Goal: Task Accomplishment & Management: Complete application form

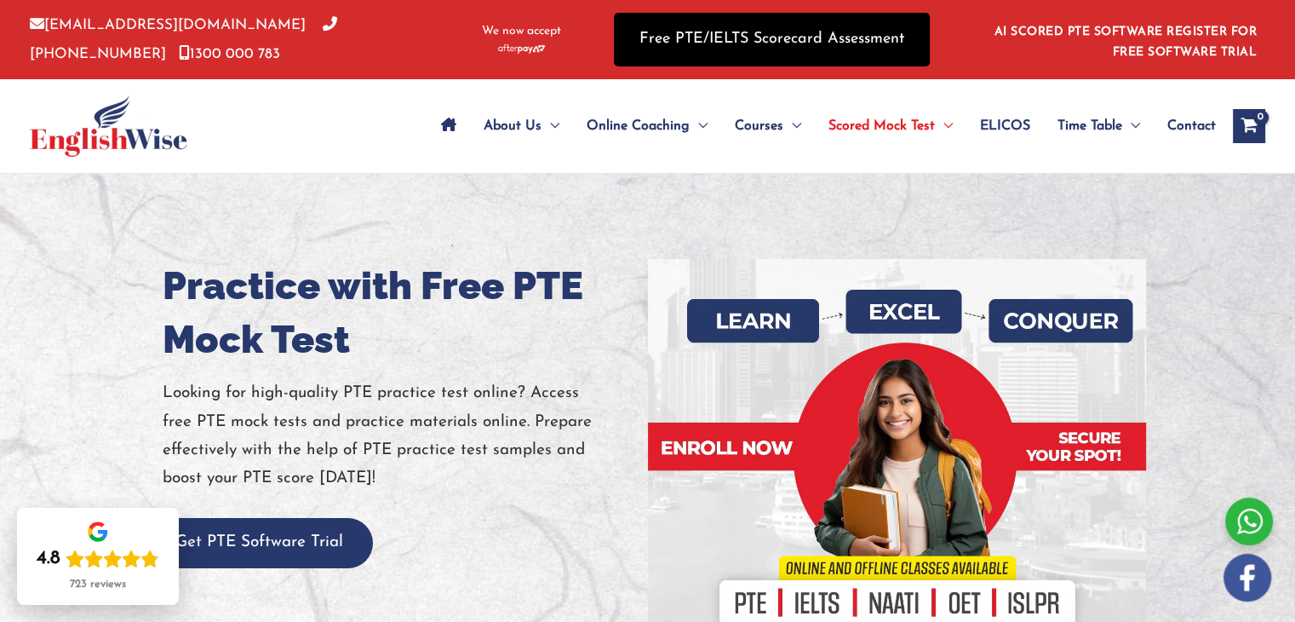
click at [691, 46] on link "Free PTE/IELTS Scorecard Assessment" at bounding box center [772, 40] width 316 height 54
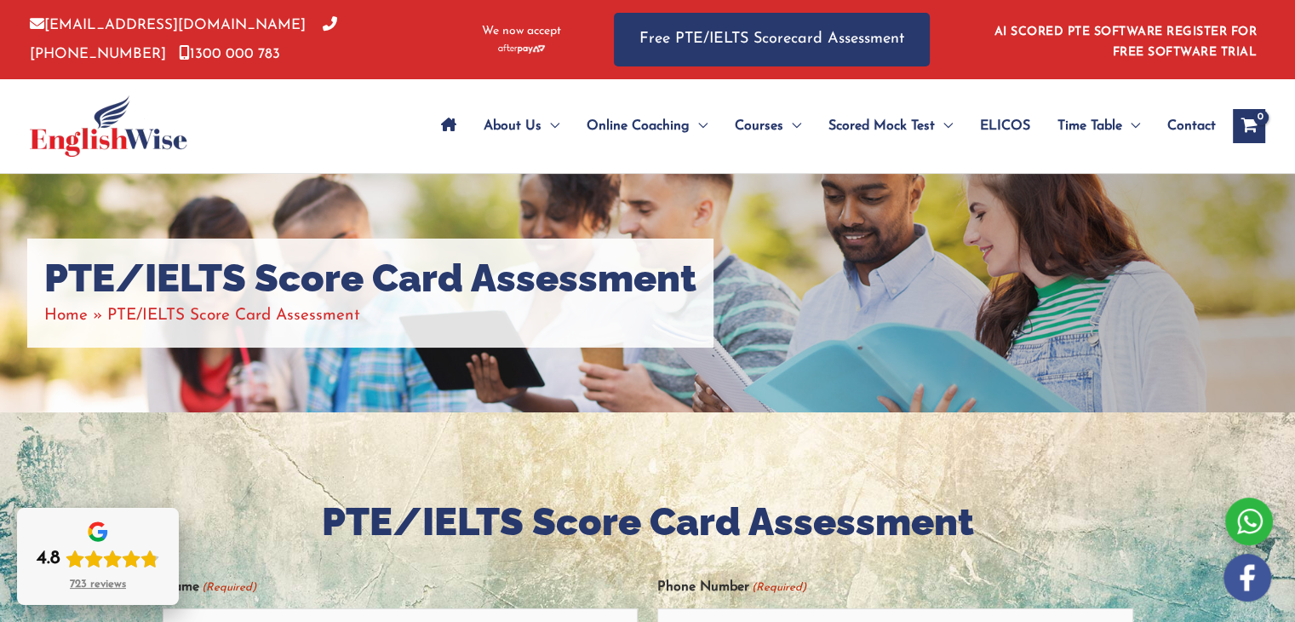
click at [113, 575] on div "4.8 723 reviews" at bounding box center [98, 569] width 123 height 44
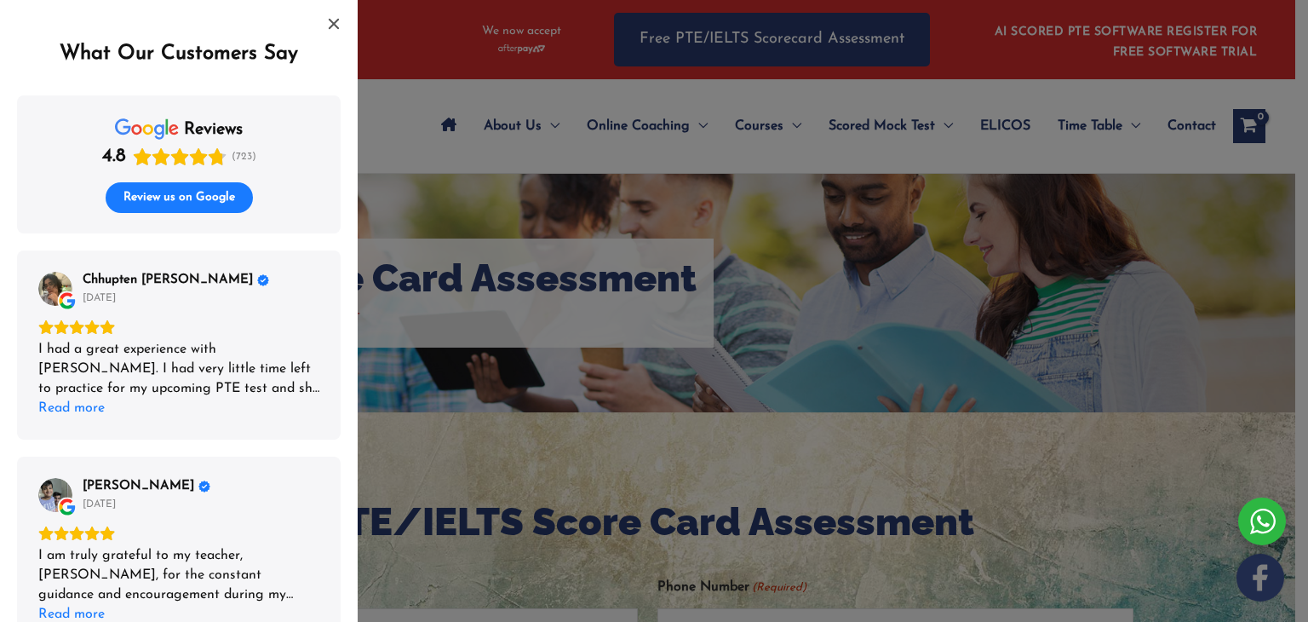
click at [502, 329] on div "List of reviews" at bounding box center [654, 311] width 1308 height 622
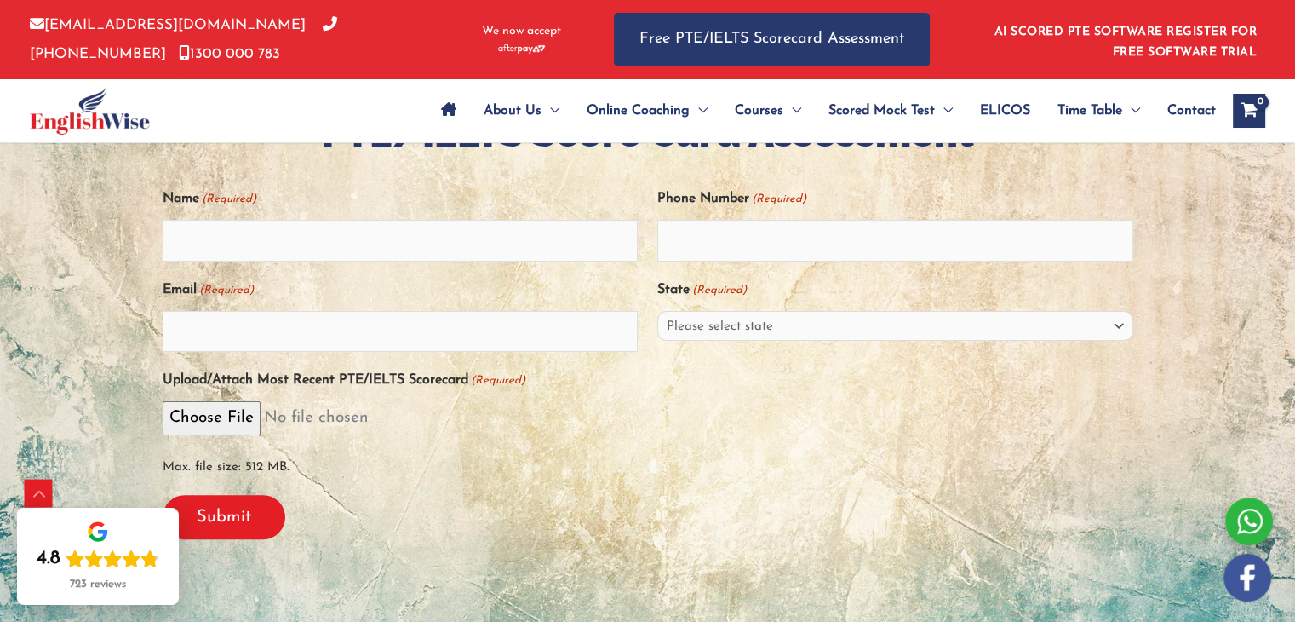
scroll to position [381, 0]
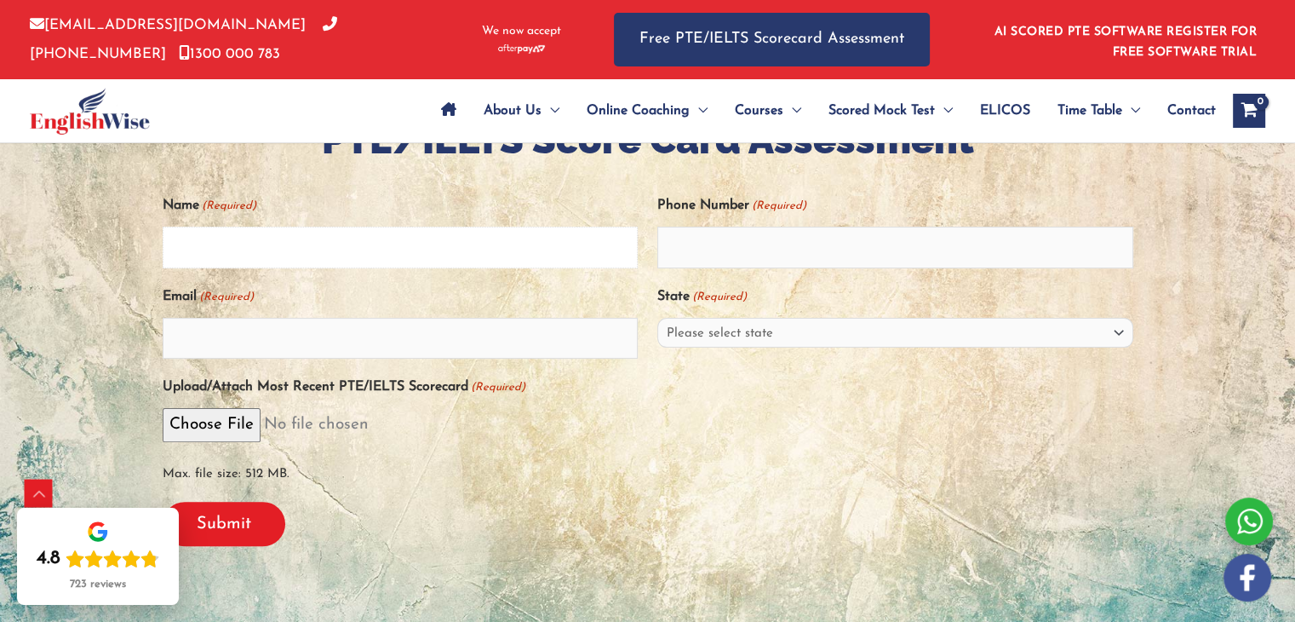
click at [387, 243] on input "Name (Required)" at bounding box center [401, 247] width 476 height 41
type input "Mohamed Rinoz Mohamed Hussain"
click at [685, 246] on input "Phone Number (Required)" at bounding box center [895, 247] width 476 height 41
type input "0482667551"
click at [561, 350] on input "Email (Required)" at bounding box center [401, 338] width 476 height 41
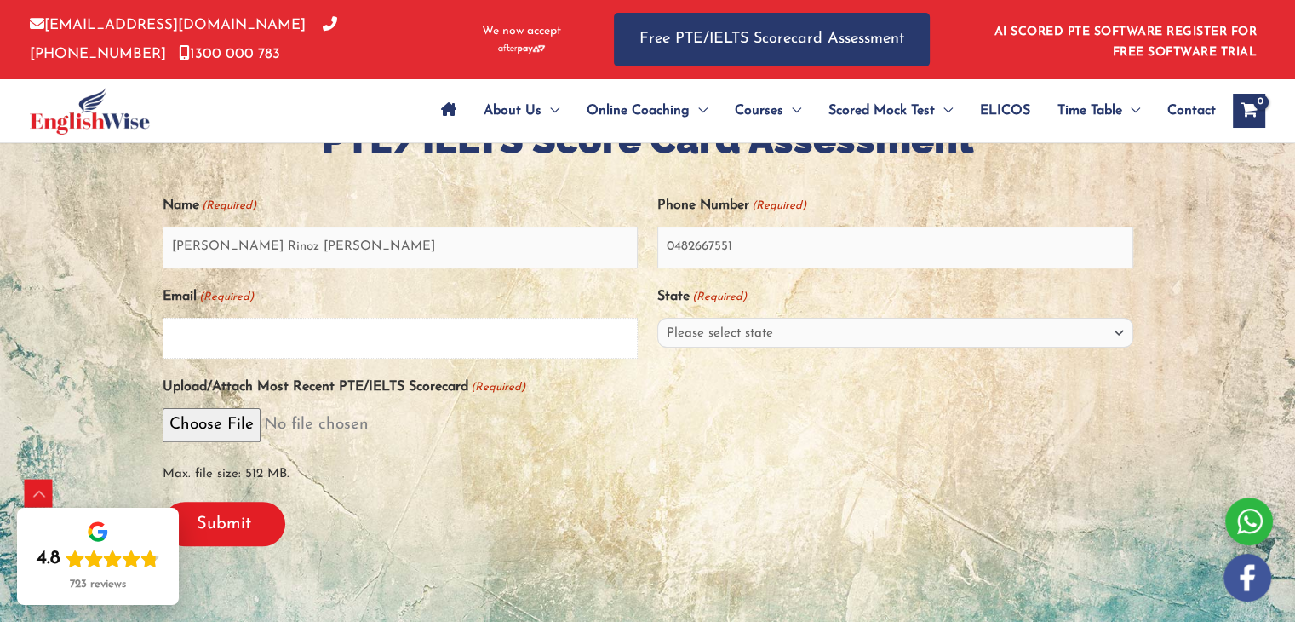
click at [561, 350] on input "Email (Required)" at bounding box center [401, 338] width 476 height 41
type input "hushrino@yahoo.com"
click at [830, 340] on select "Please select state New South Wales (NSW) Victoria (VIC) Queensland (QLD) South…" at bounding box center [895, 333] width 476 height 30
select select "New South Wales (NSW)"
click at [657, 318] on select "Please select state New South Wales (NSW) Victoria (VIC) Queensland (QLD) South…" at bounding box center [895, 333] width 476 height 30
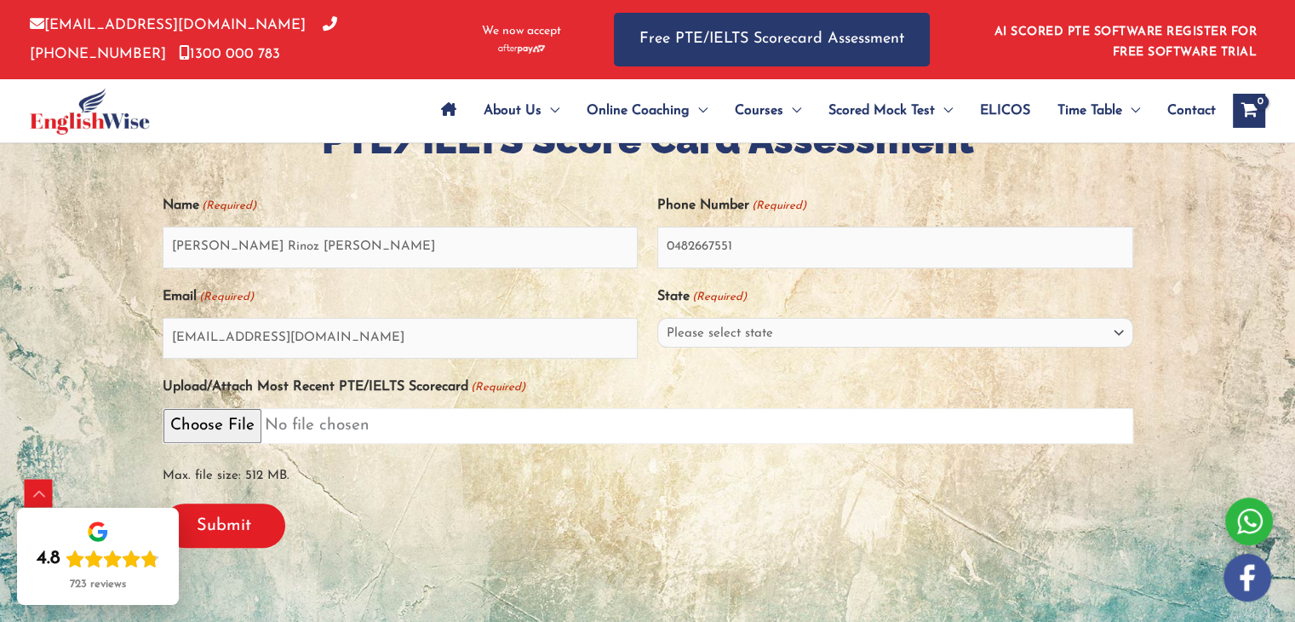
click at [236, 434] on input "Upload/Attach Most Recent PTE/IELTS Scorecard (Required)" at bounding box center [648, 425] width 971 height 35
click at [235, 423] on input "Upload/Attach Most Recent PTE/IELTS Scorecard (Required)" at bounding box center [648, 425] width 971 height 35
type input "C:\fakepath\WhatsApp Image 2025-08-31 at 2.04.29 PM.jpeg"
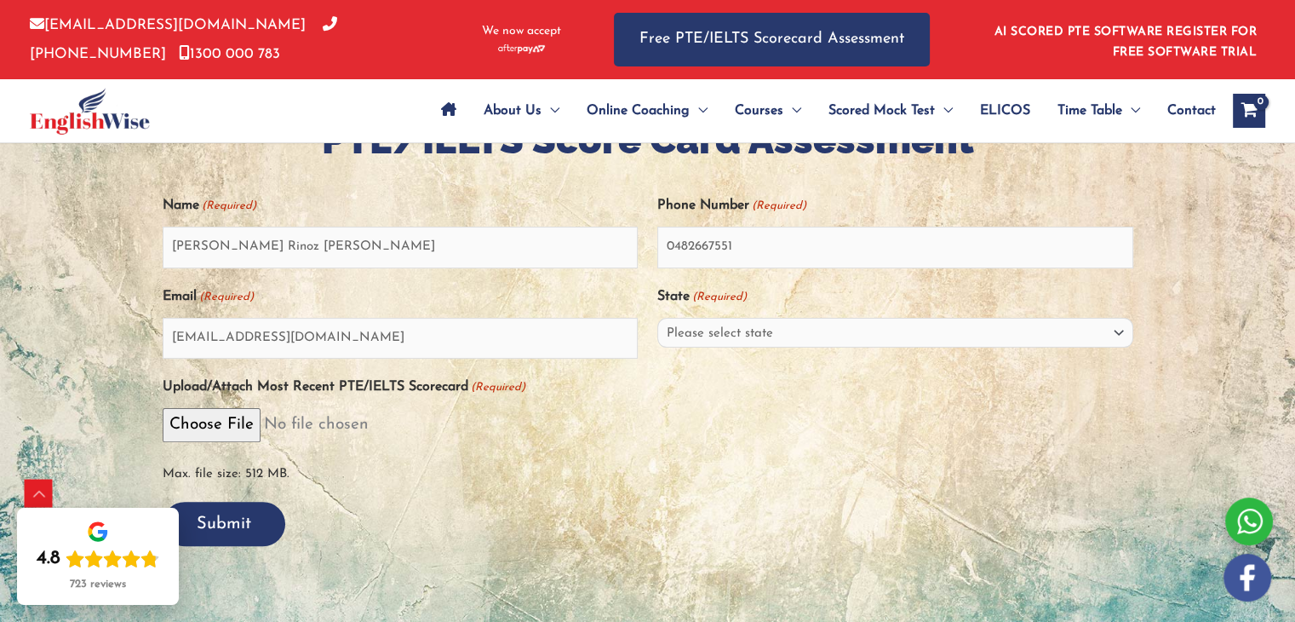
click at [253, 514] on input "Submit" at bounding box center [224, 524] width 123 height 44
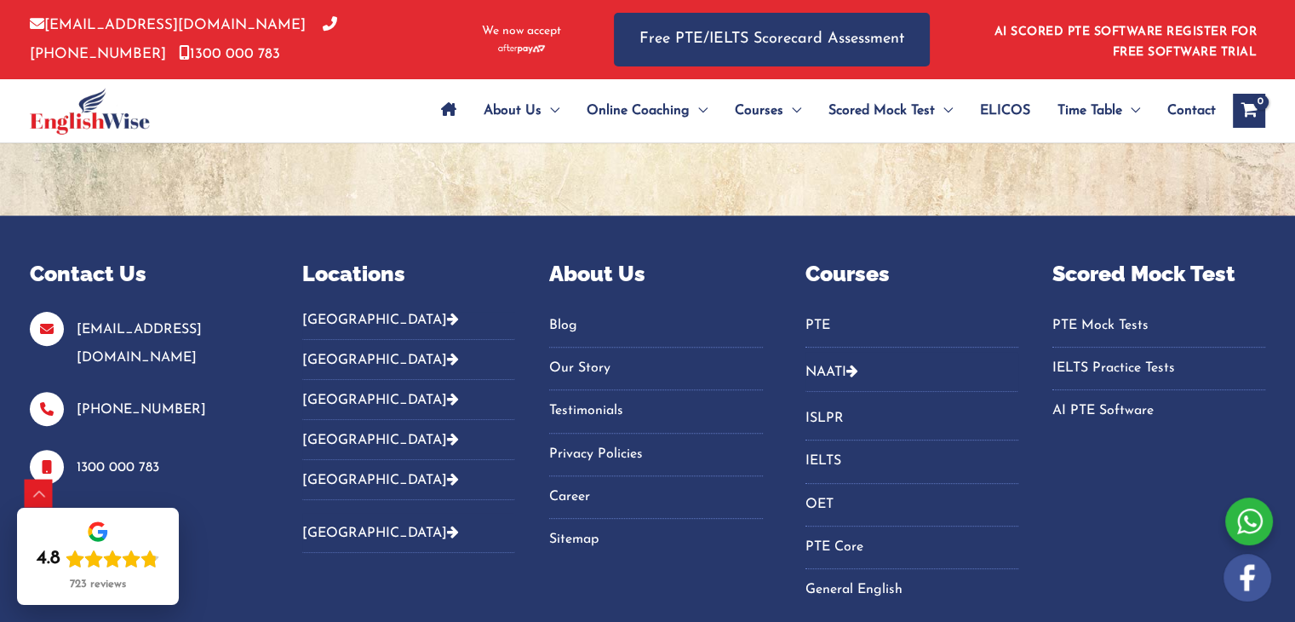
scroll to position [0, 0]
click at [1120, 160] on div at bounding box center [647, 70] width 1295 height 291
click at [341, 315] on button "Australia" at bounding box center [408, 326] width 213 height 28
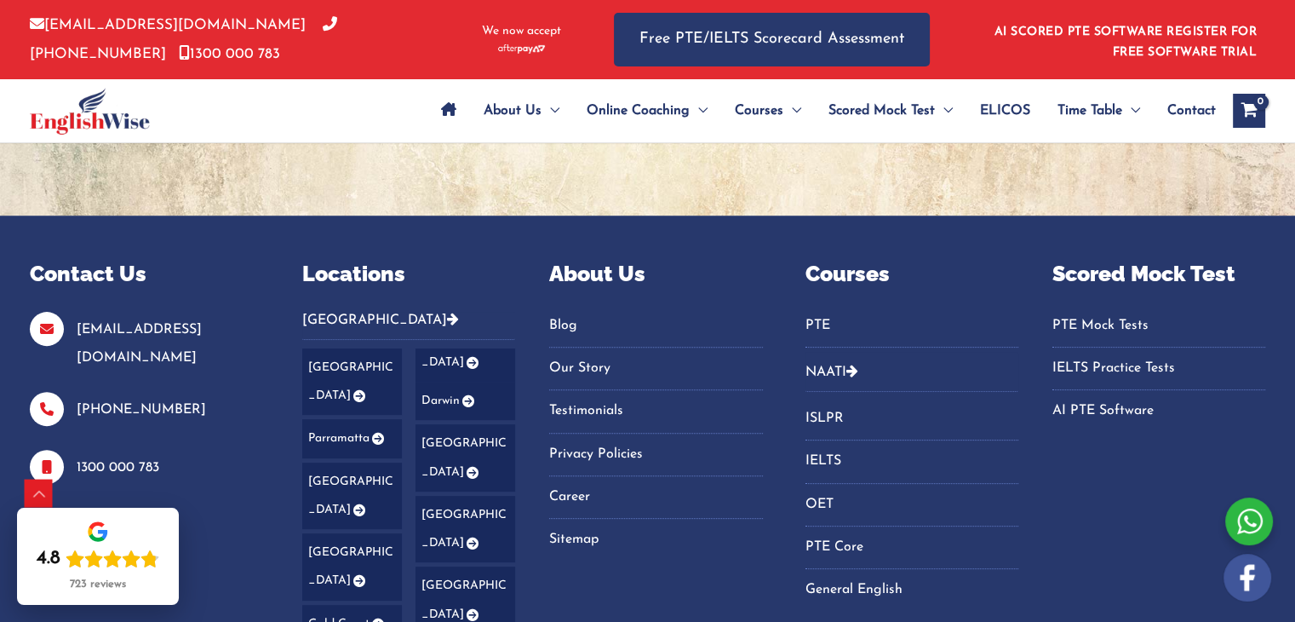
click at [453, 496] on link "Canberra" at bounding box center [466, 529] width 100 height 67
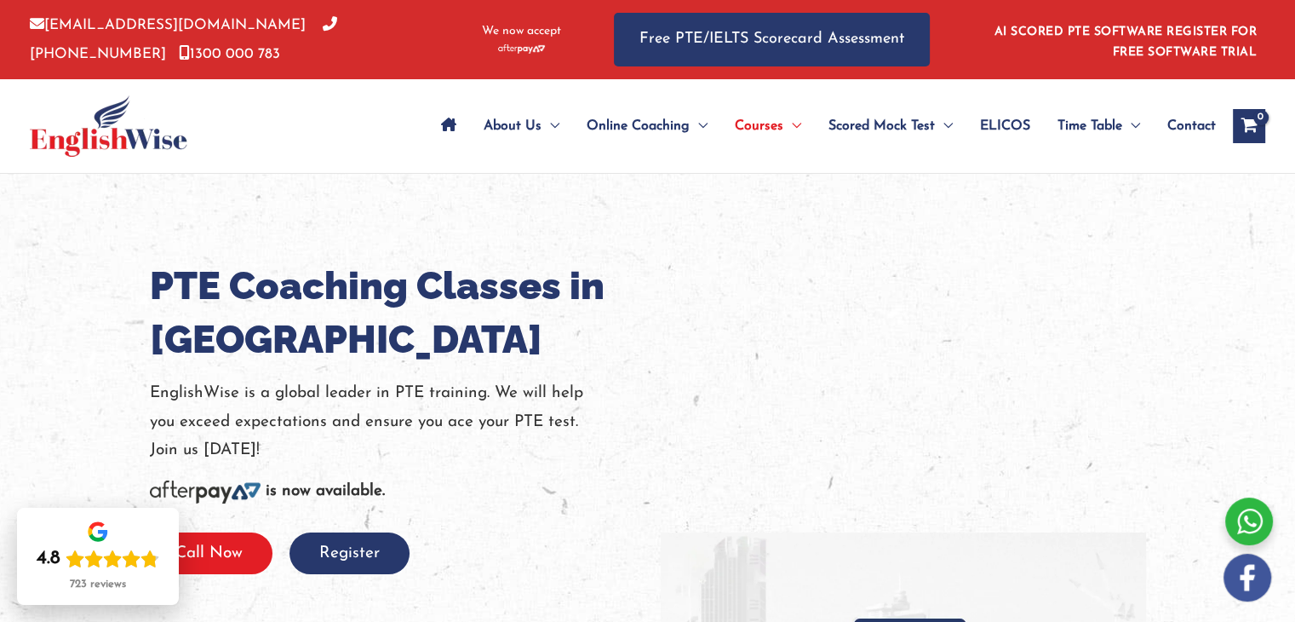
click at [254, 551] on button "Call Now" at bounding box center [209, 553] width 127 height 42
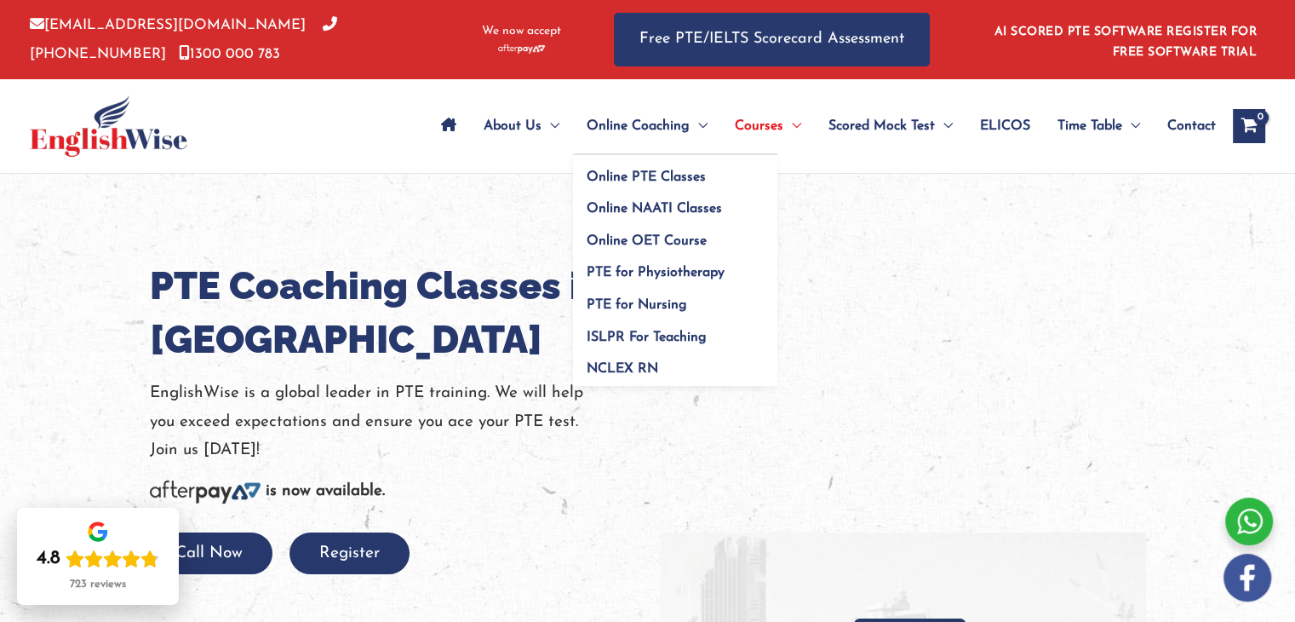
click at [634, 113] on span "Online Coaching" at bounding box center [638, 126] width 103 height 60
click at [628, 185] on link "Online PTE Classes" at bounding box center [675, 171] width 204 height 32
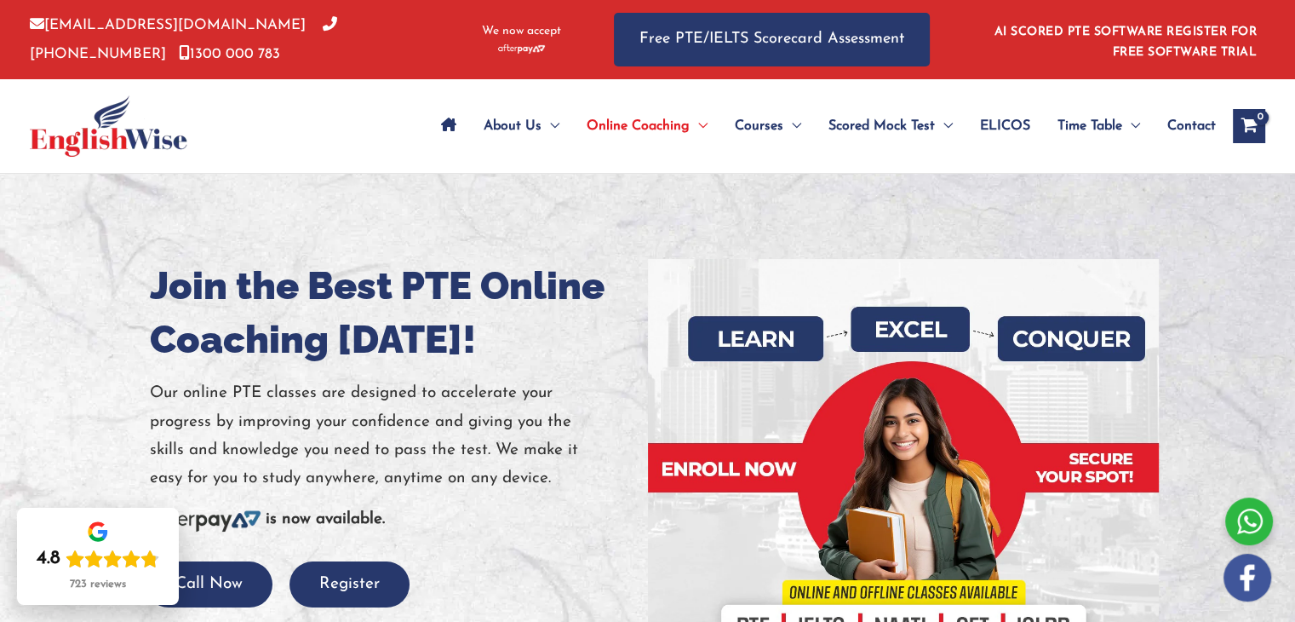
drag, startPoint x: 0, startPoint y: 0, endPoint x: 1303, endPoint y: 32, distance: 1303.3
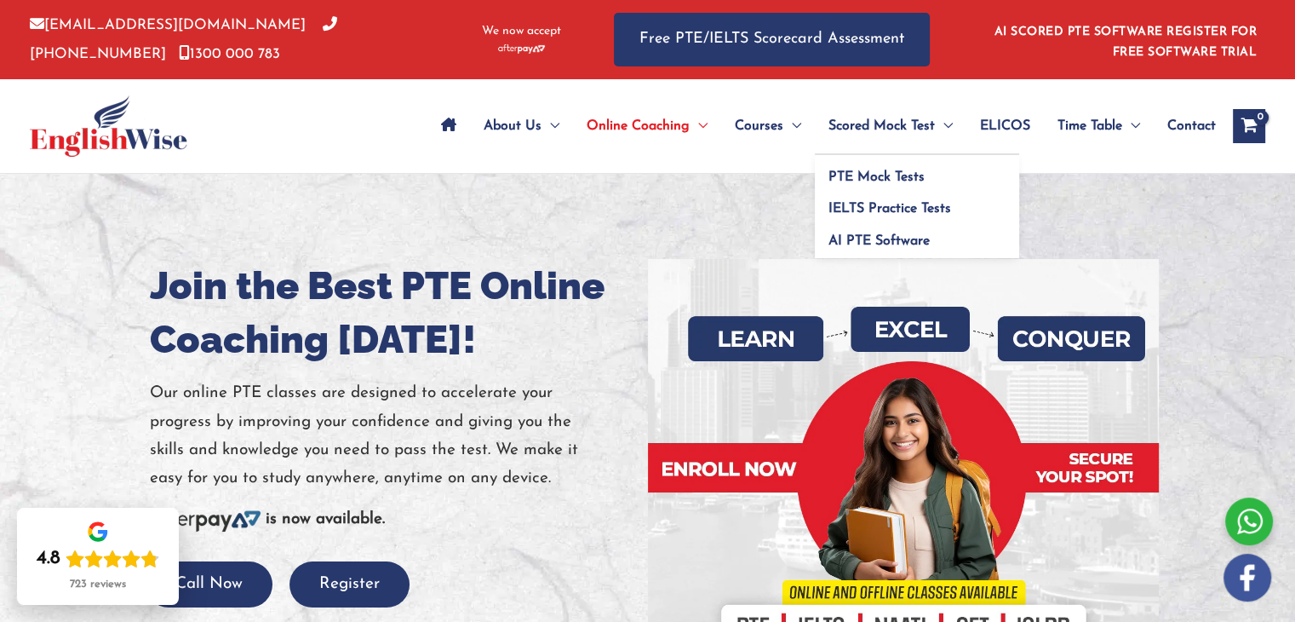
click at [935, 121] on span "Menu Toggle" at bounding box center [944, 126] width 18 height 60
click at [905, 175] on span "PTE Mock Tests" at bounding box center [877, 177] width 96 height 14
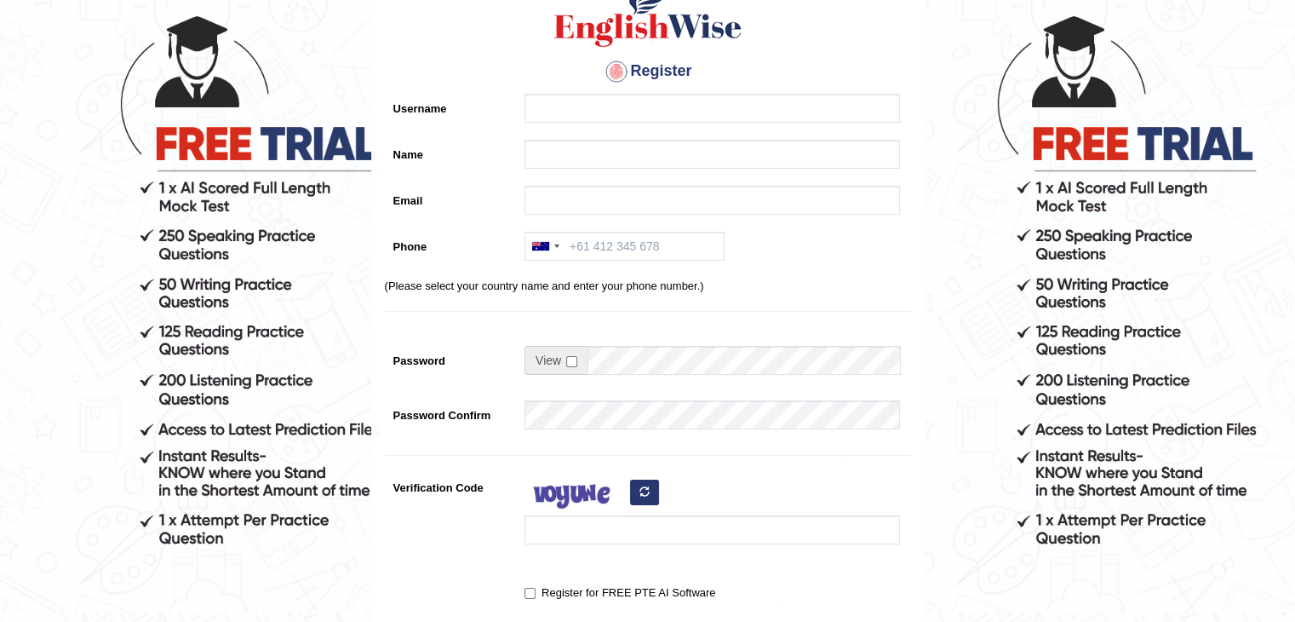
scroll to position [120, 0]
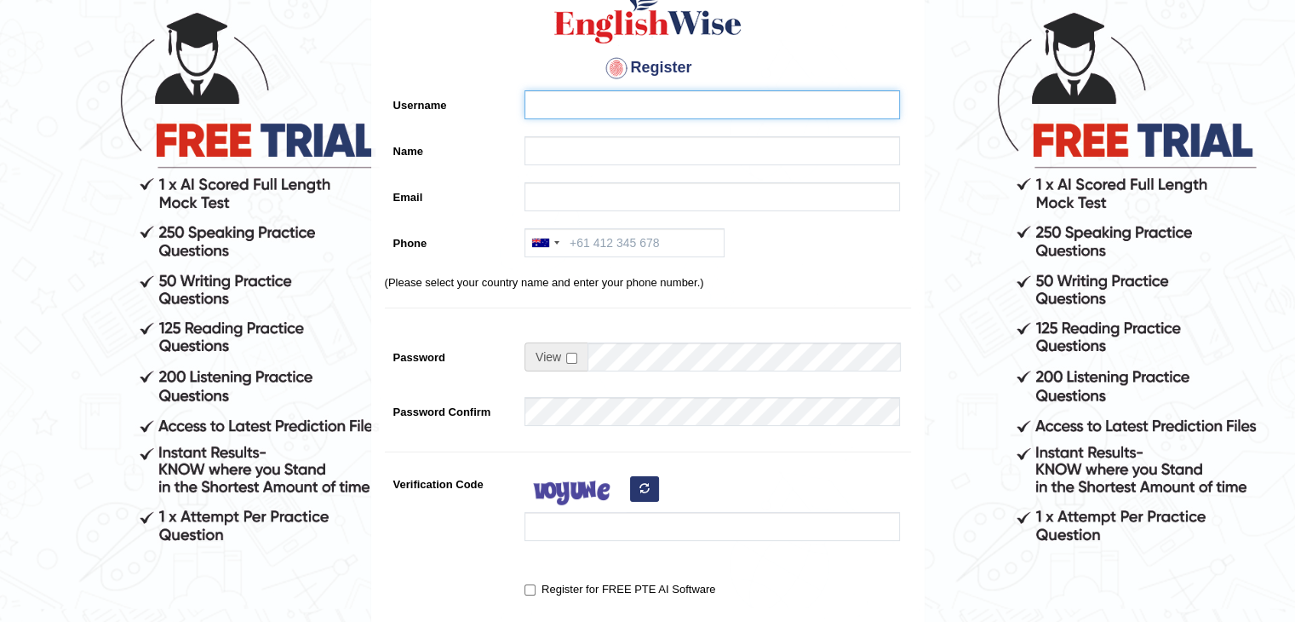
click at [691, 112] on input "Username" at bounding box center [713, 104] width 376 height 29
type input "hushrimcy"
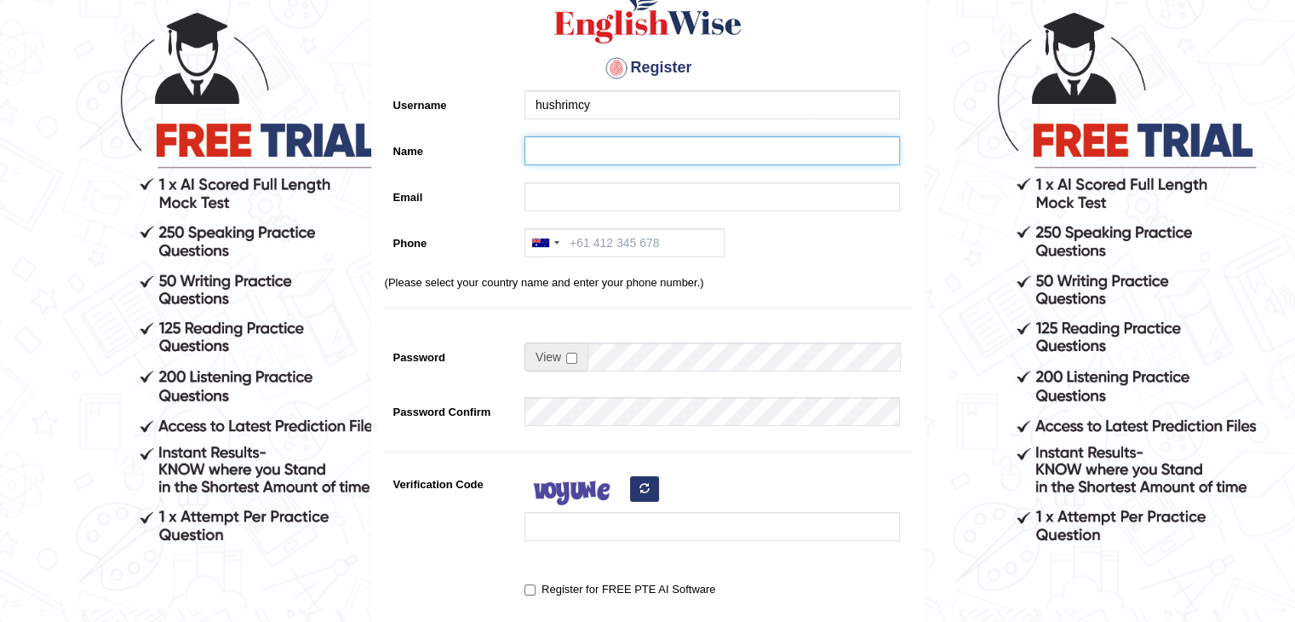
click at [668, 158] on input "Name" at bounding box center [713, 150] width 376 height 29
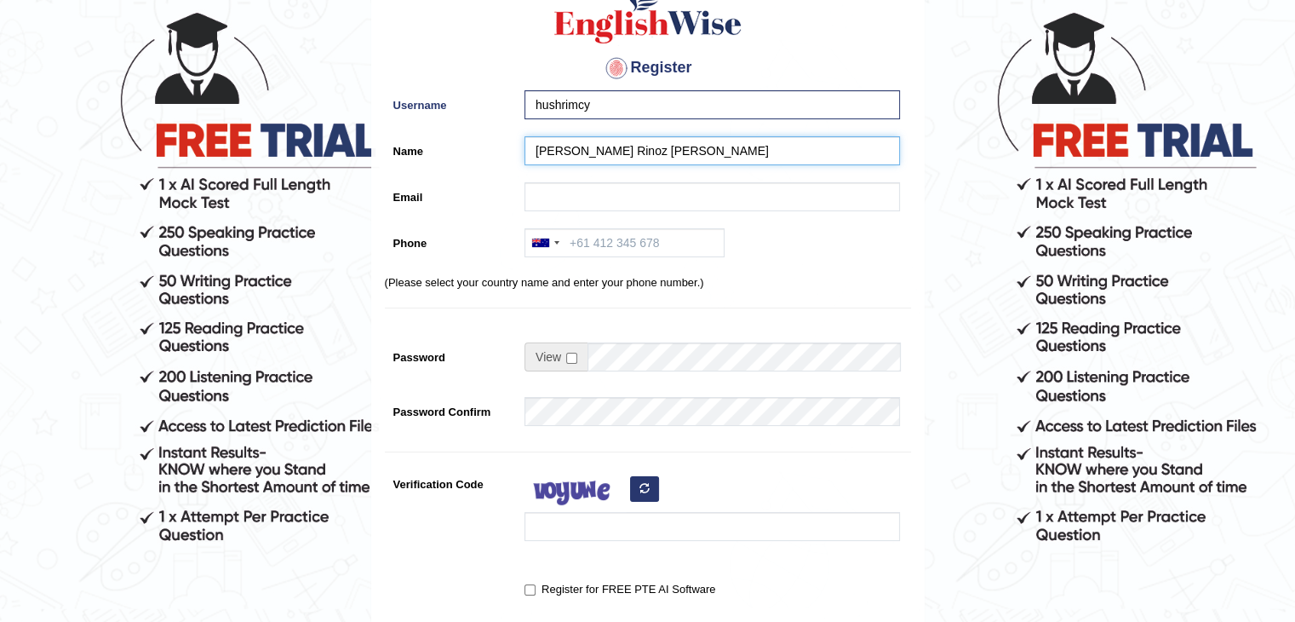
type input "Mohamed Rinoz Mohamed Hussain"
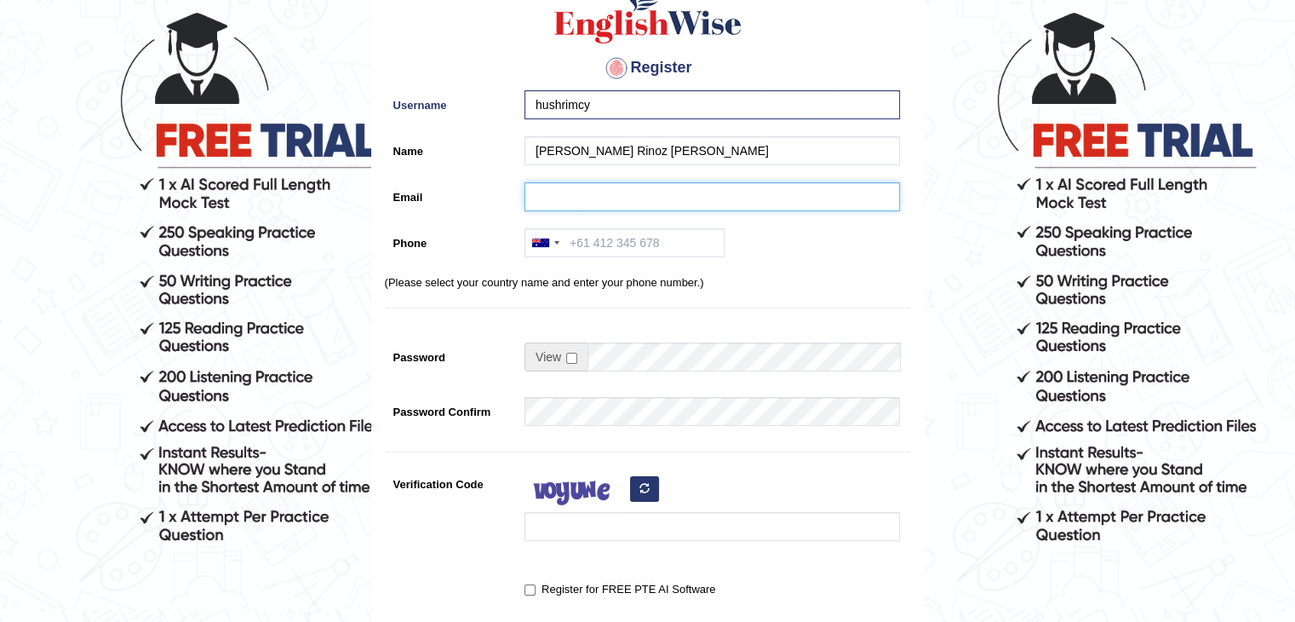
click at [594, 209] on input "Email" at bounding box center [713, 196] width 376 height 29
type input "hushrino@yahoo.com"
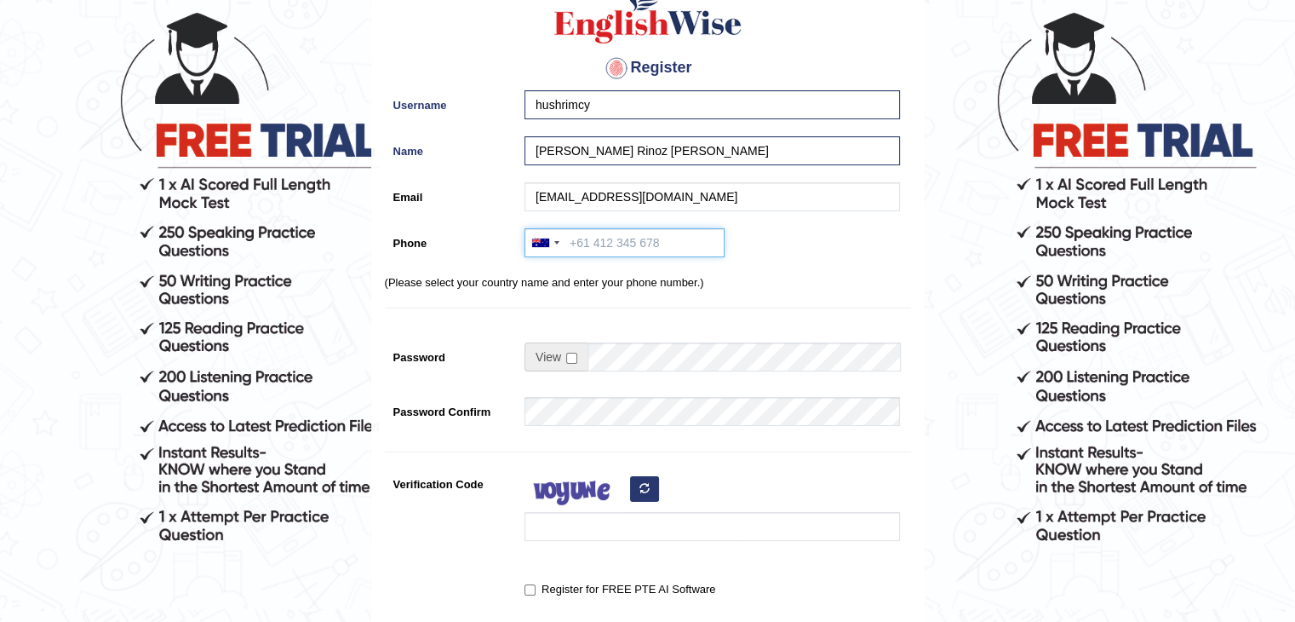
click at [593, 242] on input "Phone" at bounding box center [625, 242] width 200 height 29
click at [651, 247] on input "Phone" at bounding box center [625, 242] width 200 height 29
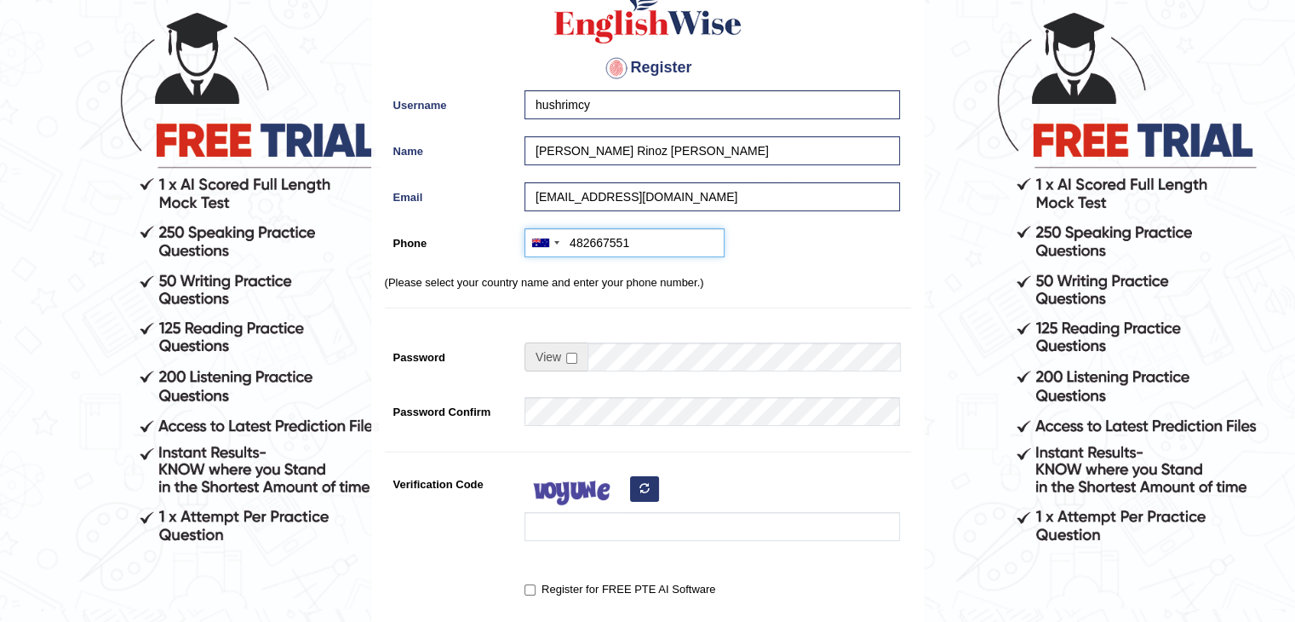
type input "482667551"
click at [575, 355] on input "checkbox" at bounding box center [571, 358] width 11 height 11
checkbox input "false"
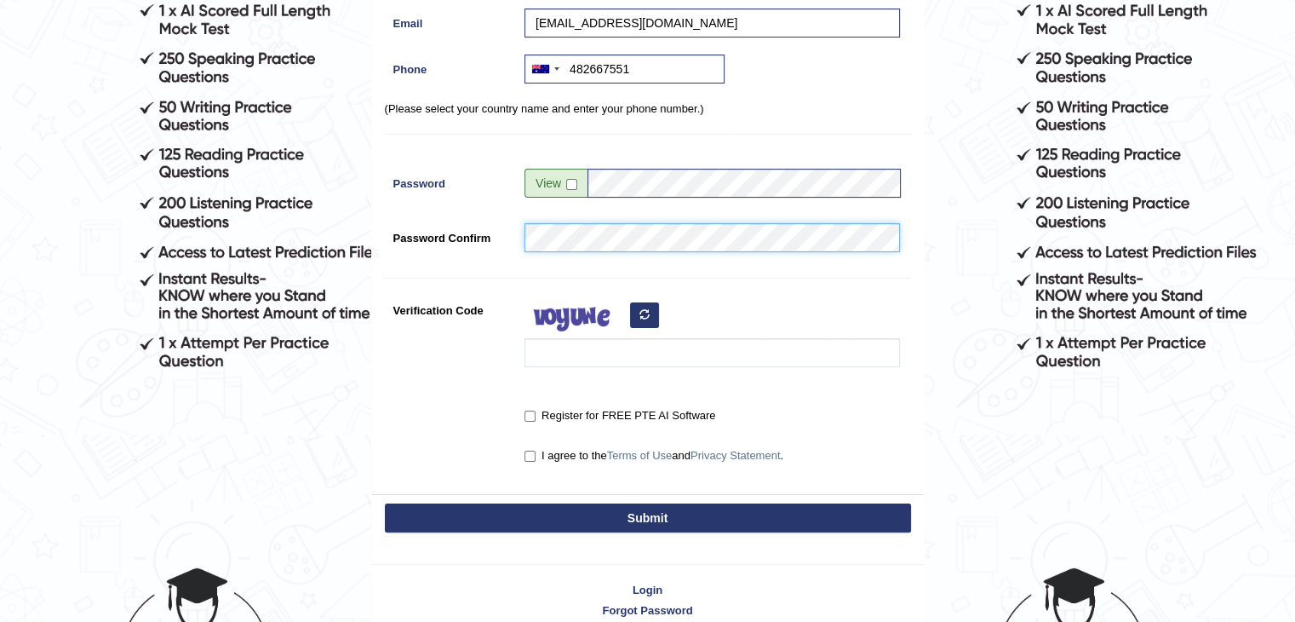
scroll to position [313, 0]
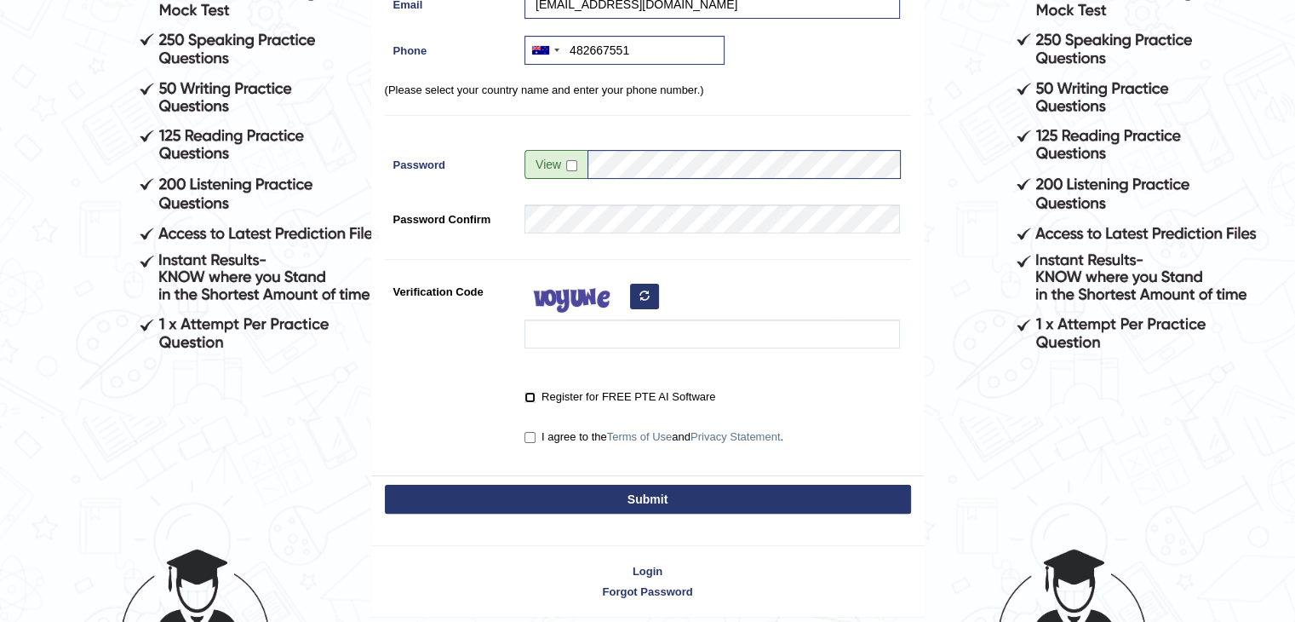
click at [531, 396] on input "Register for FREE PTE AI Software" at bounding box center [530, 397] width 11 height 11
checkbox input "true"
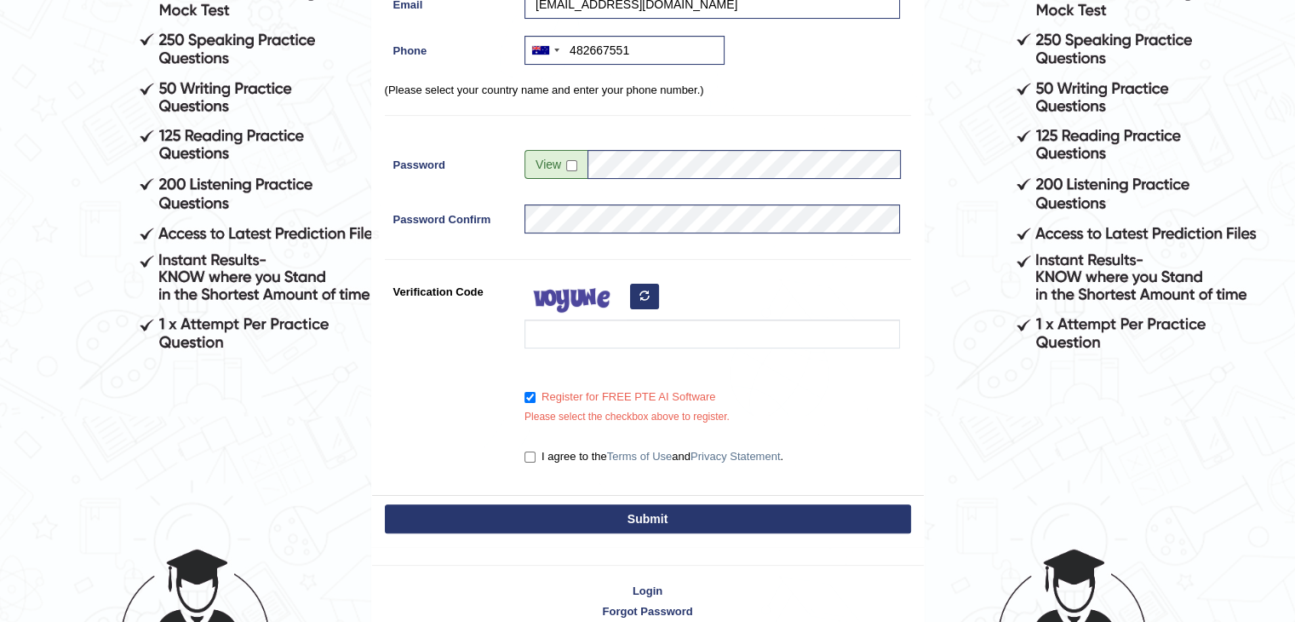
click at [534, 437] on div "Register Username hushrimcy Name Mohamed Rinoz Mohamed Hussain Email hushrino@y…" at bounding box center [648, 129] width 552 height 731
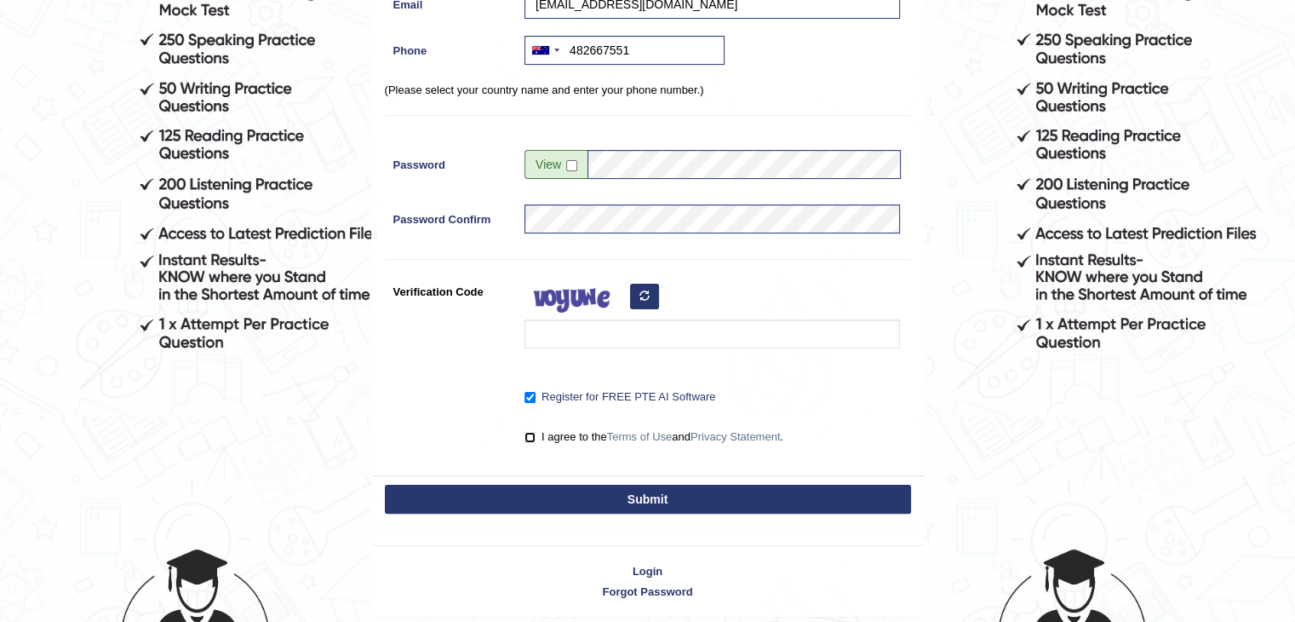
click at [534, 437] on input "I agree to the Terms of Use and Privacy Statement ." at bounding box center [530, 437] width 11 height 11
checkbox input "true"
click at [731, 327] on input "Verification Code" at bounding box center [713, 333] width 376 height 29
type input "xatumom"
click at [631, 499] on button "Submit" at bounding box center [648, 499] width 526 height 29
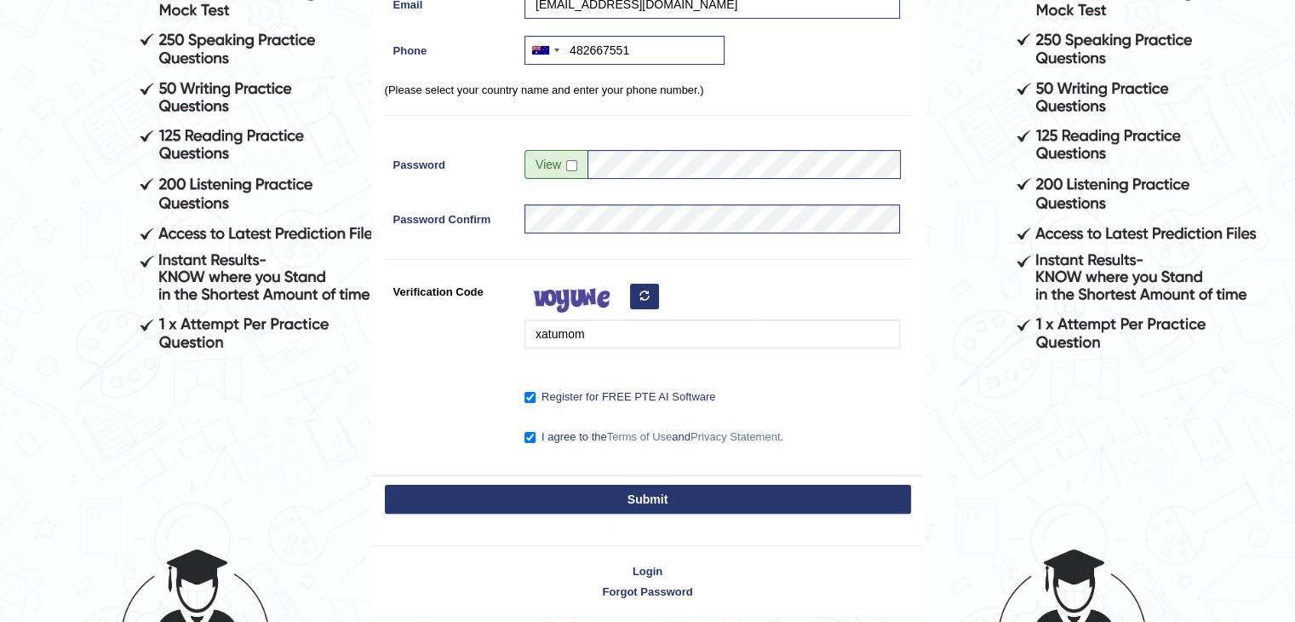
type input "+61482667551"
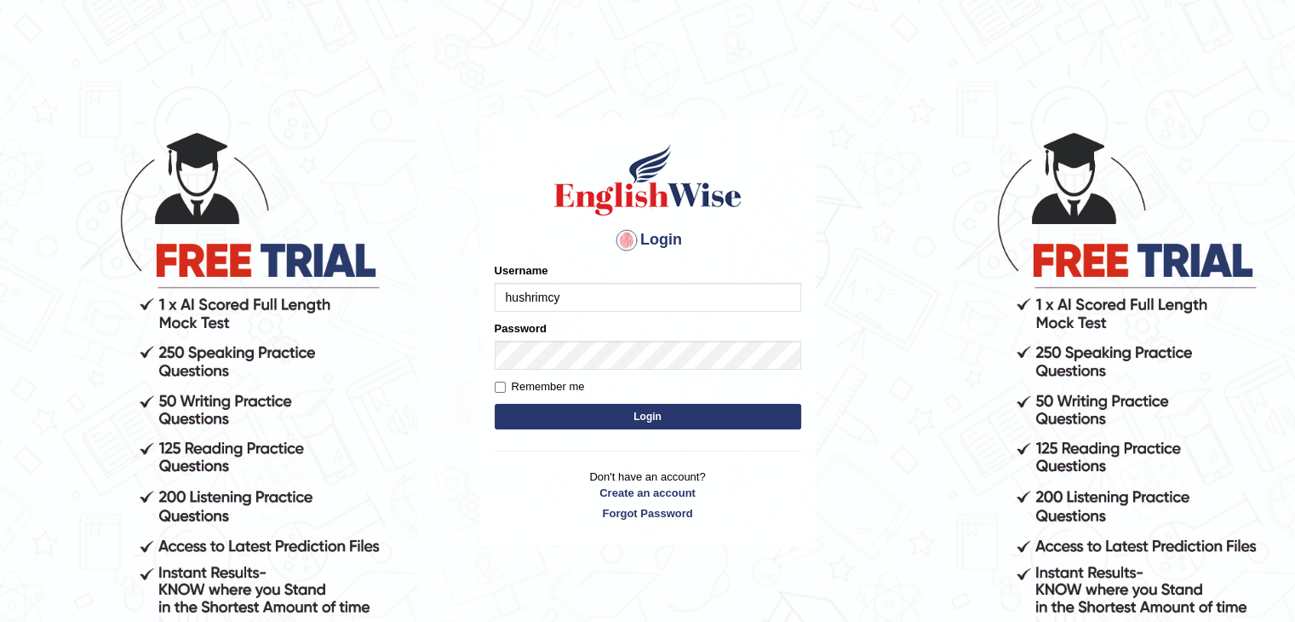
type input "hushrimcy"
click at [496, 386] on input "Remember me" at bounding box center [500, 386] width 11 height 11
checkbox input "true"
click at [542, 416] on button "Login" at bounding box center [648, 417] width 307 height 26
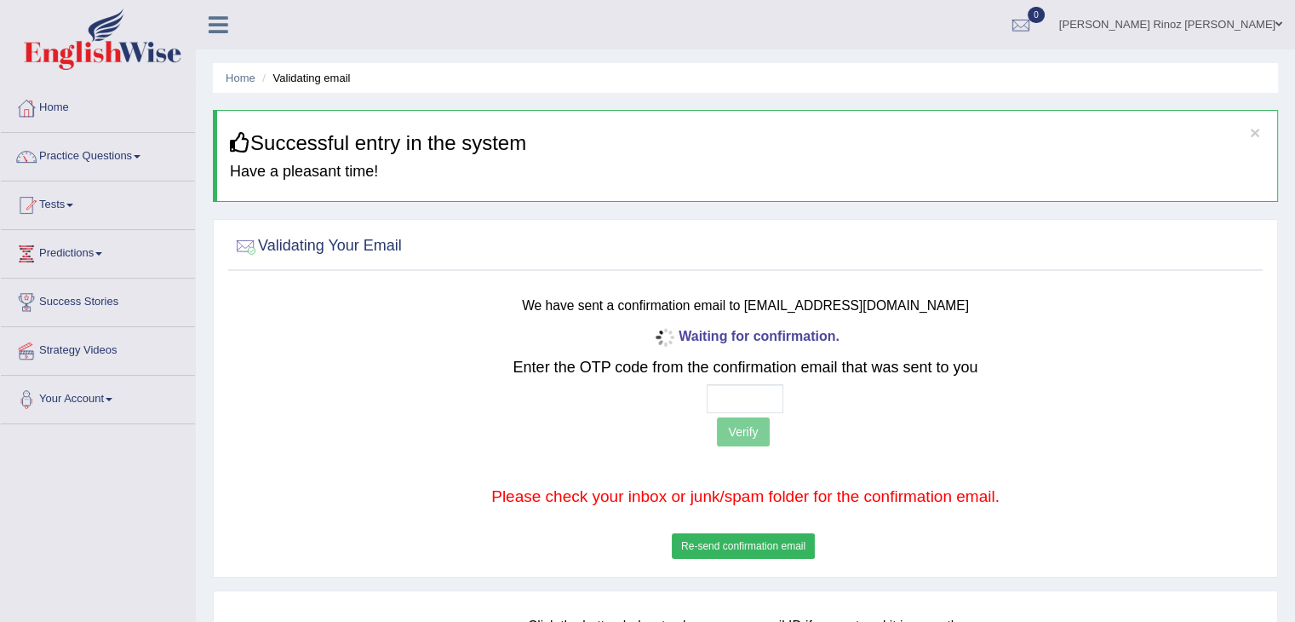
click at [700, 549] on button "Re-send confirmation email" at bounding box center [743, 546] width 143 height 26
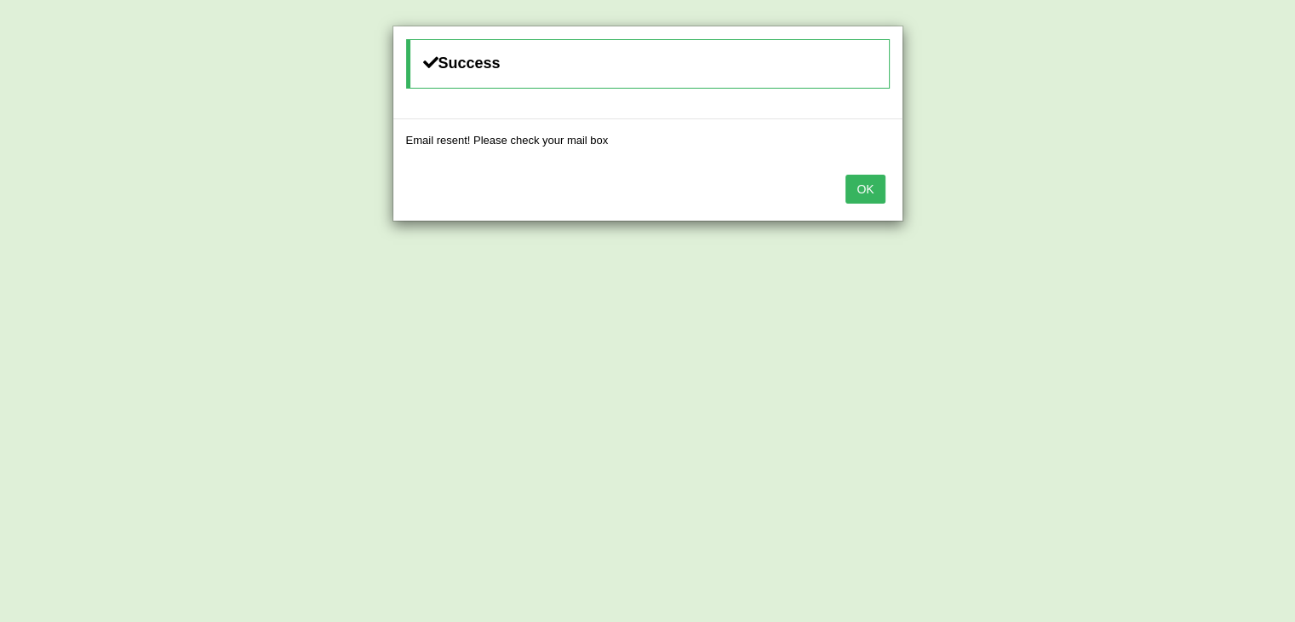
click at [855, 184] on button "OK" at bounding box center [865, 189] width 39 height 29
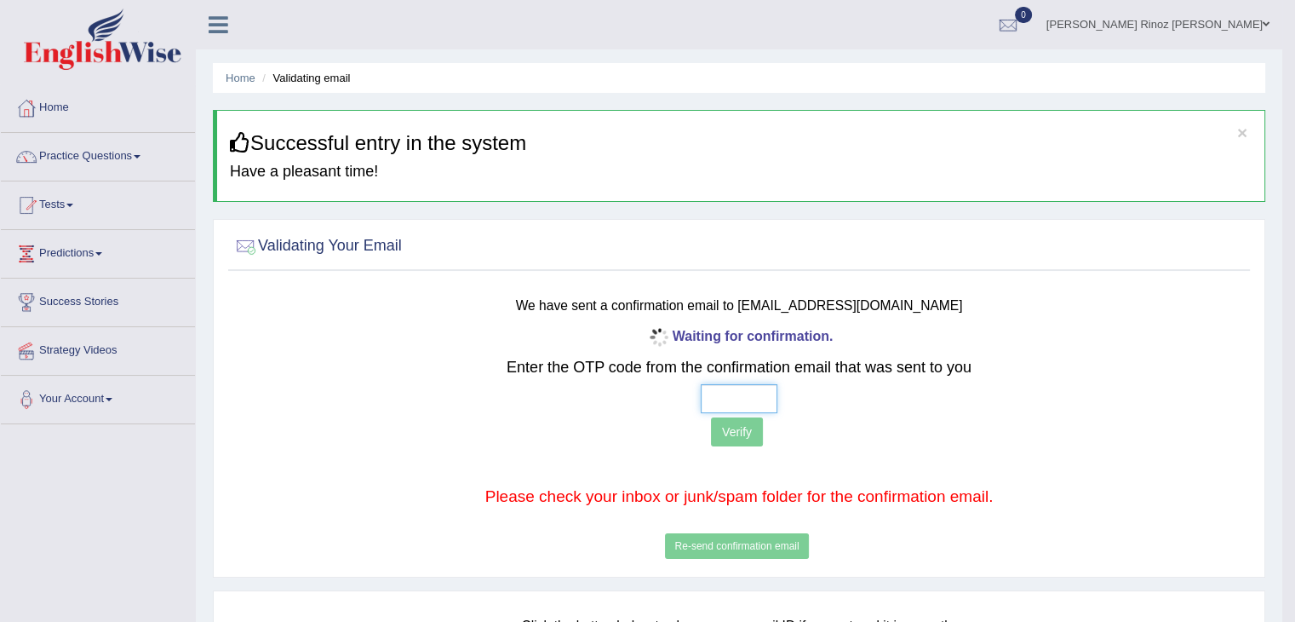
click at [760, 384] on input "text" at bounding box center [739, 398] width 77 height 29
type input "7 8 3 3"
click at [739, 417] on button "Verify" at bounding box center [737, 431] width 52 height 29
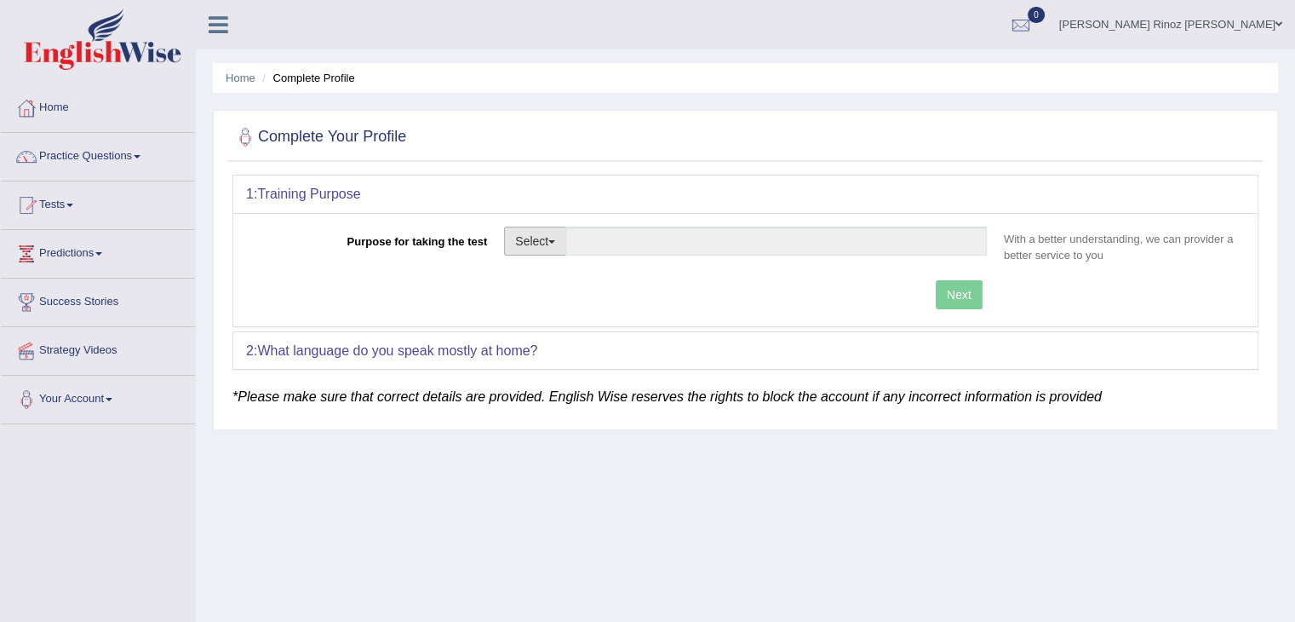
click at [549, 233] on button "Select" at bounding box center [535, 241] width 62 height 29
click at [561, 299] on link "Permanent Residency" at bounding box center [581, 300] width 152 height 22
type input "Permanent Residency"
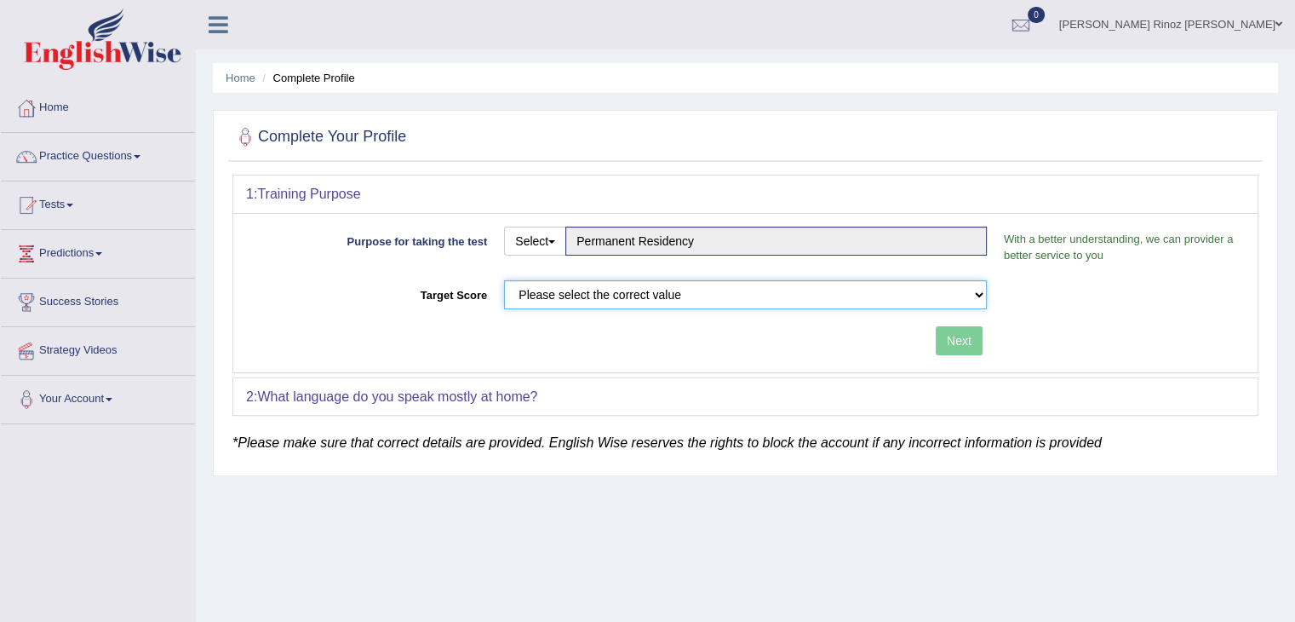
click at [973, 288] on select "Please select the correct value 50 (6 bands) 58 (6.5 bands) 65 (7 bands) 79 (8 …" at bounding box center [745, 294] width 483 height 29
select select "79"
click at [504, 280] on select "Please select the correct value 50 (6 bands) 58 (6.5 bands) 65 (7 bands) 79 (8 …" at bounding box center [745, 294] width 483 height 29
click at [955, 337] on button "Next" at bounding box center [959, 340] width 47 height 29
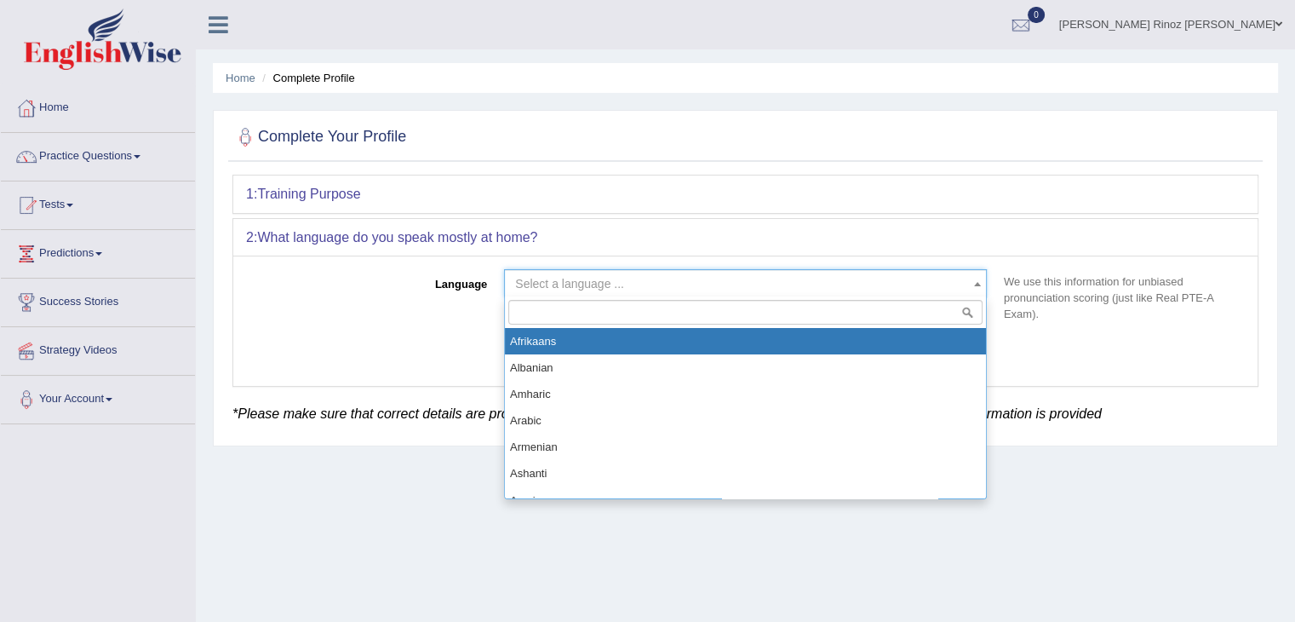
click at [974, 284] on b at bounding box center [977, 284] width 7 height 4
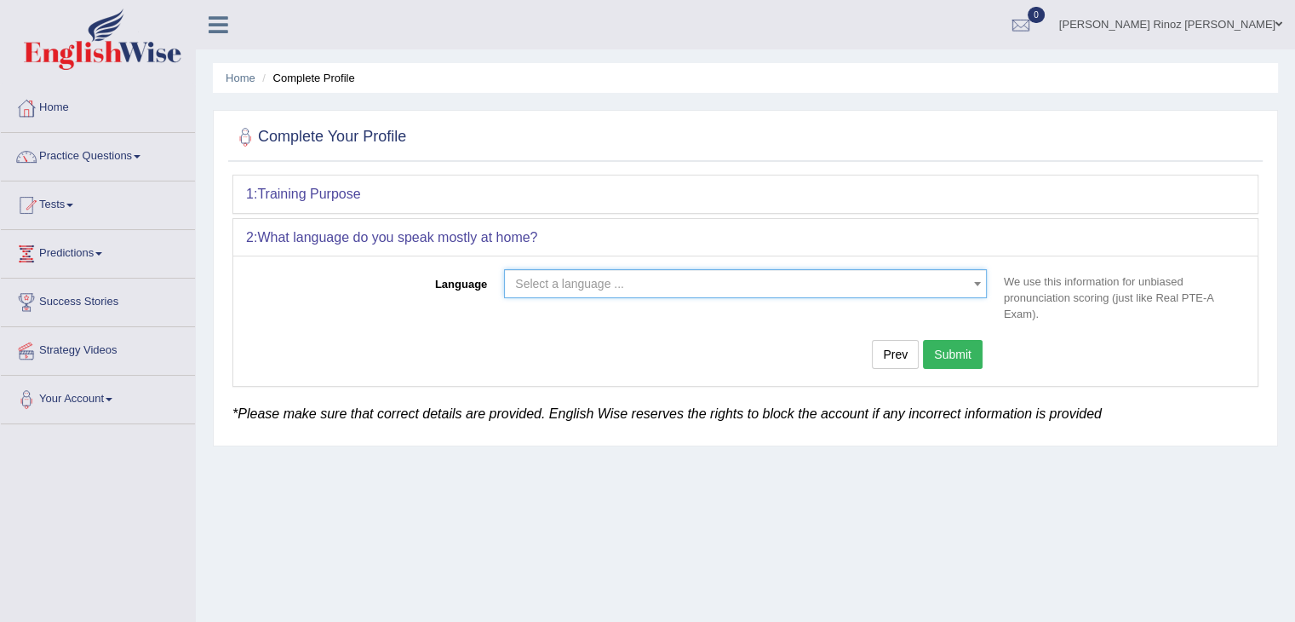
click at [974, 284] on b at bounding box center [977, 284] width 7 height 4
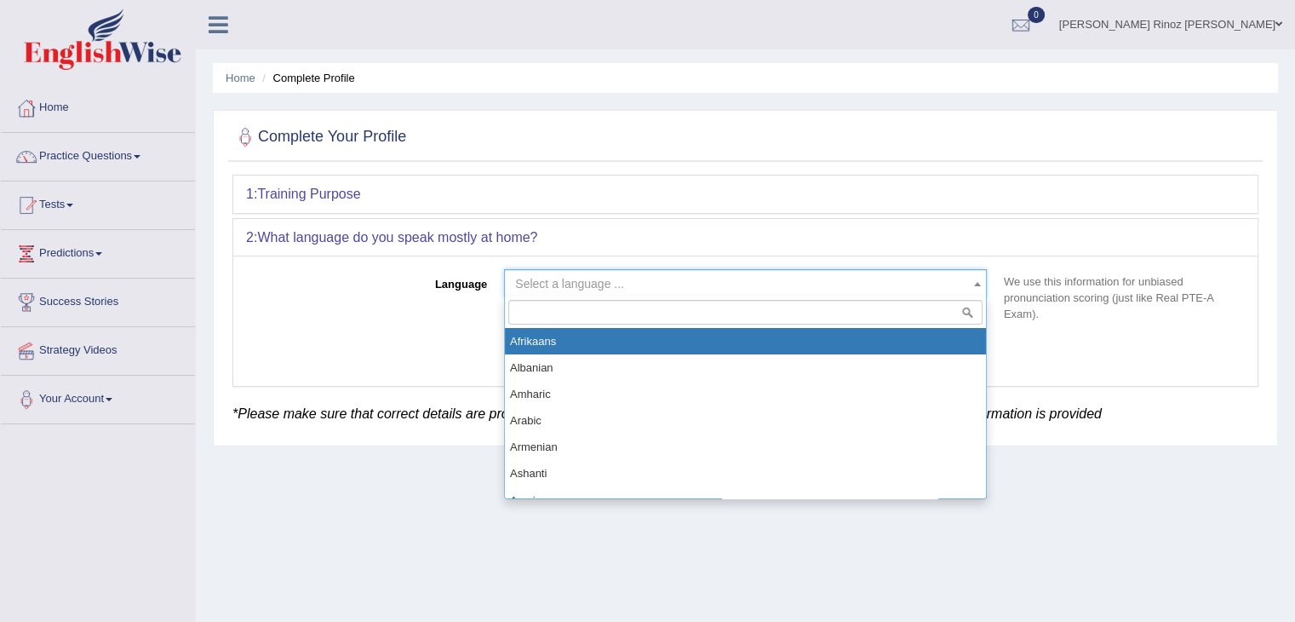
click at [892, 280] on span "Select a language ..." at bounding box center [740, 283] width 450 height 17
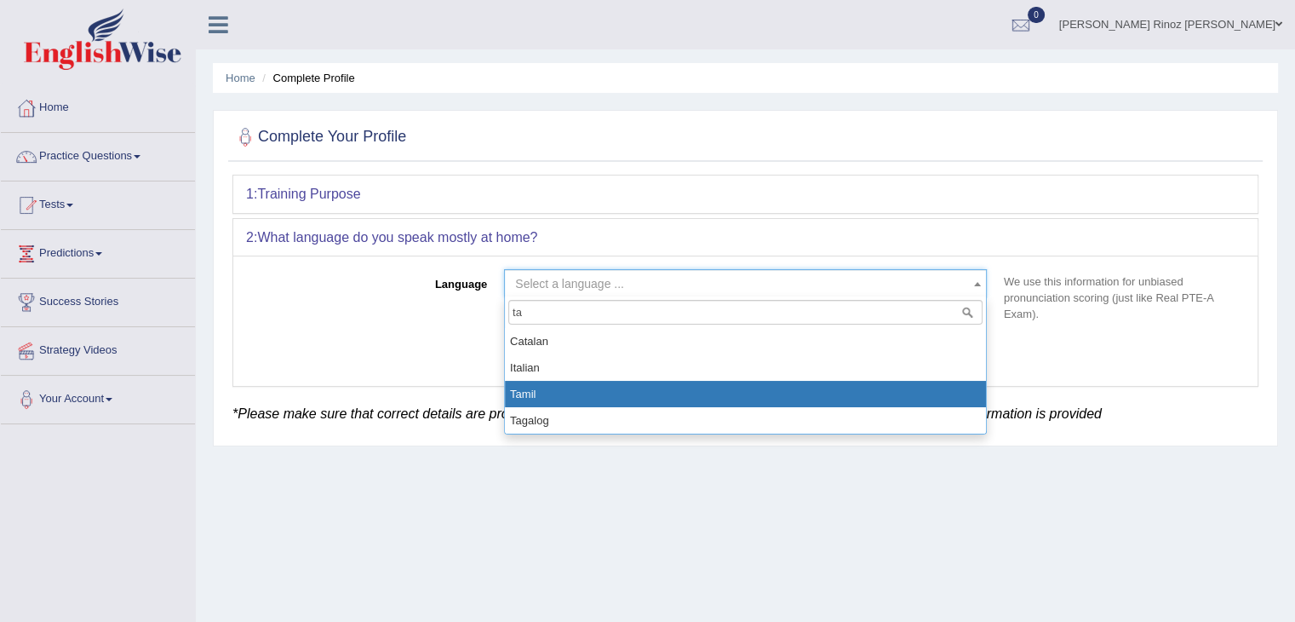
type input "ta"
select select "Tamil"
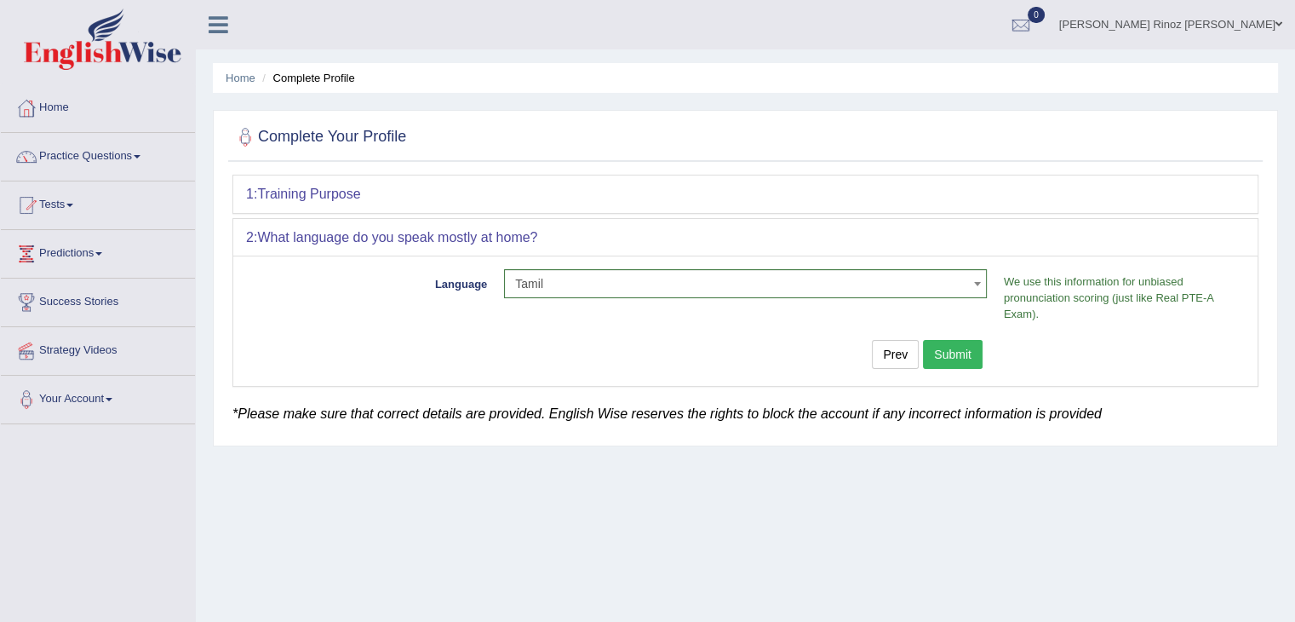
click at [949, 351] on button "Submit" at bounding box center [953, 354] width 60 height 29
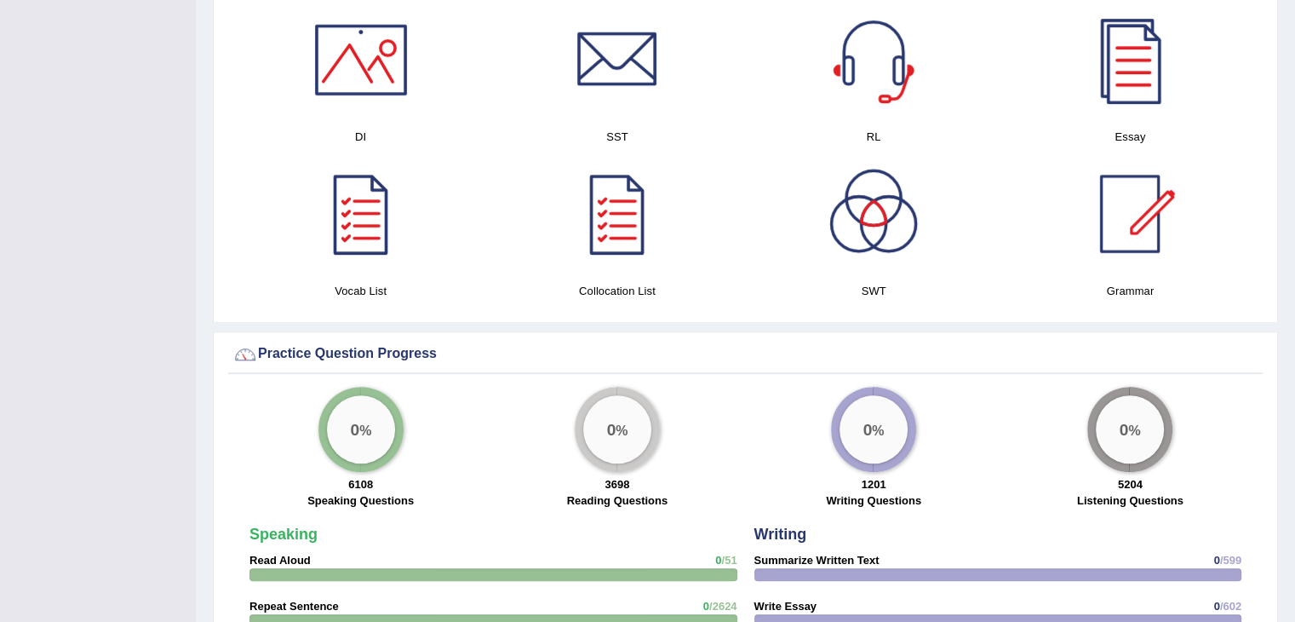
scroll to position [1354, 0]
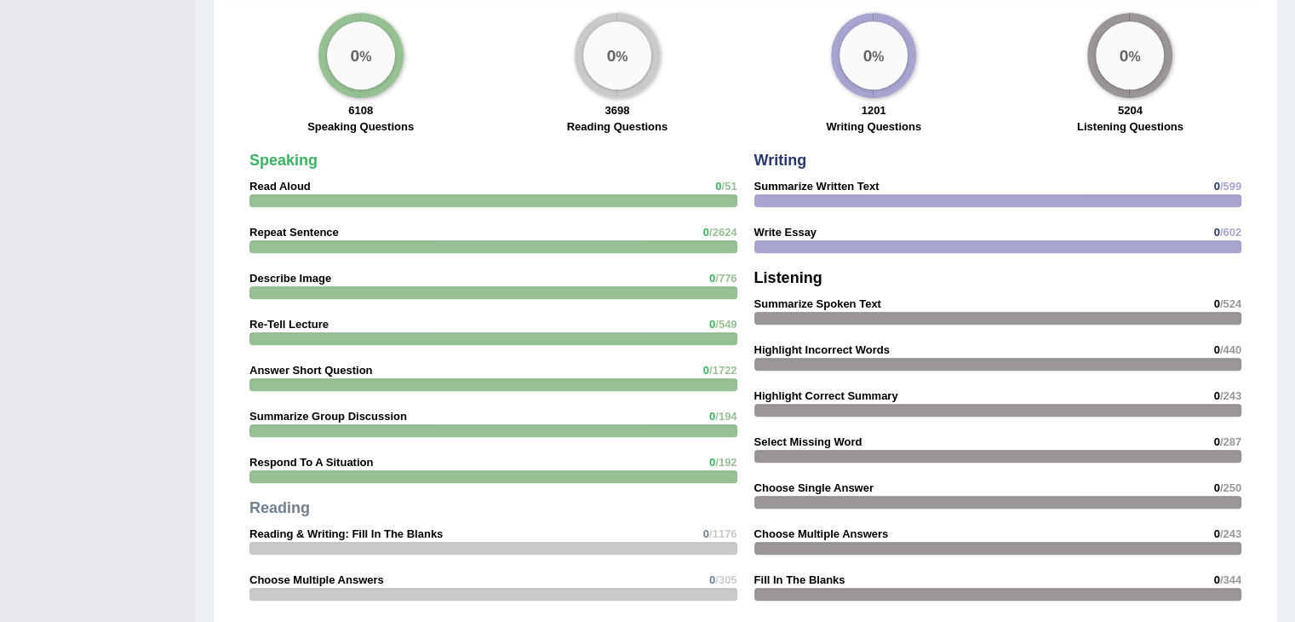
click at [581, 194] on div at bounding box center [494, 200] width 488 height 13
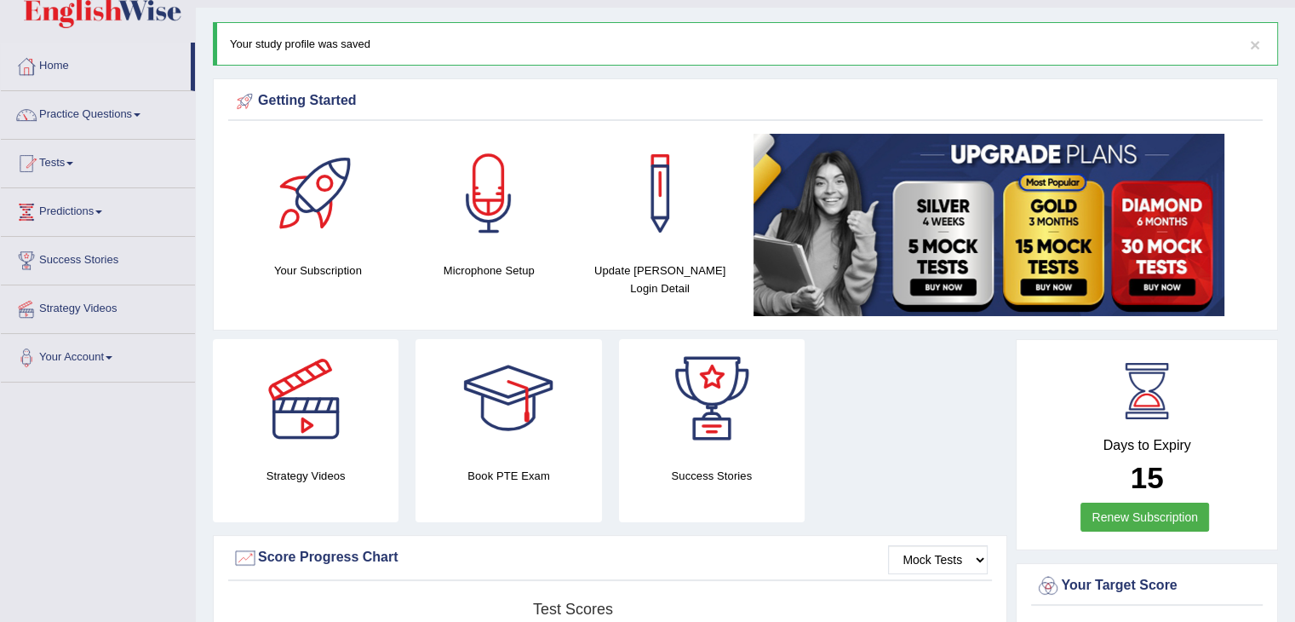
scroll to position [39, 0]
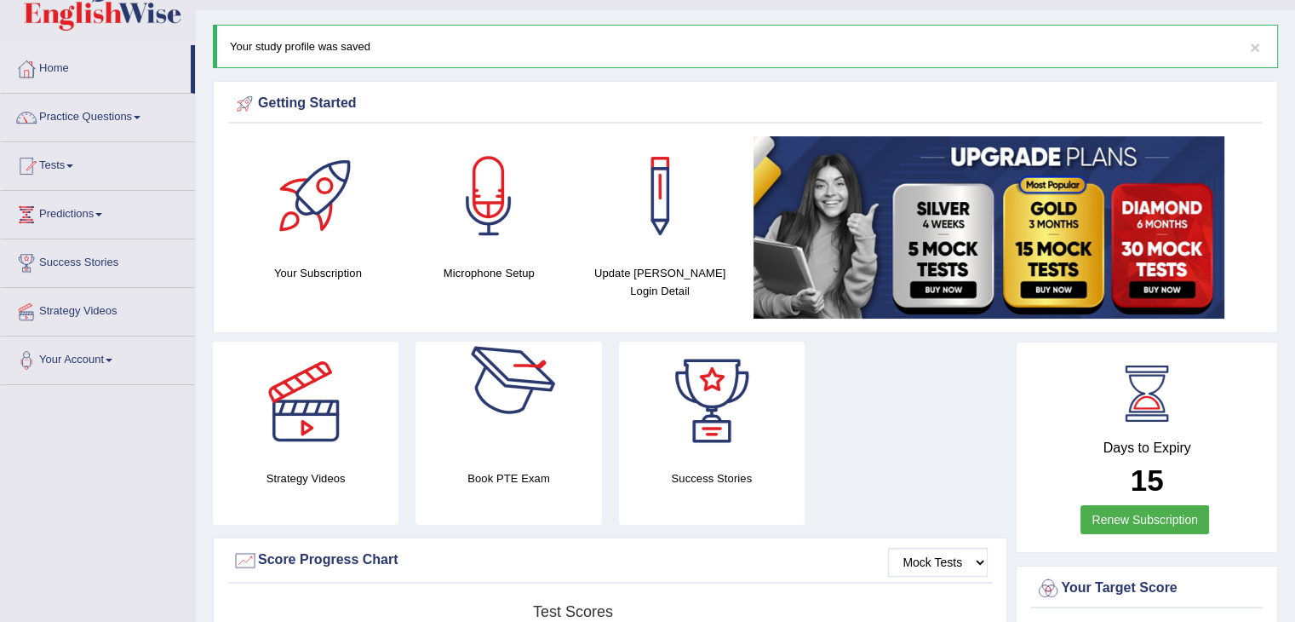
click at [477, 381] on div at bounding box center [508, 400] width 119 height 119
click at [347, 234] on div at bounding box center [317, 195] width 119 height 119
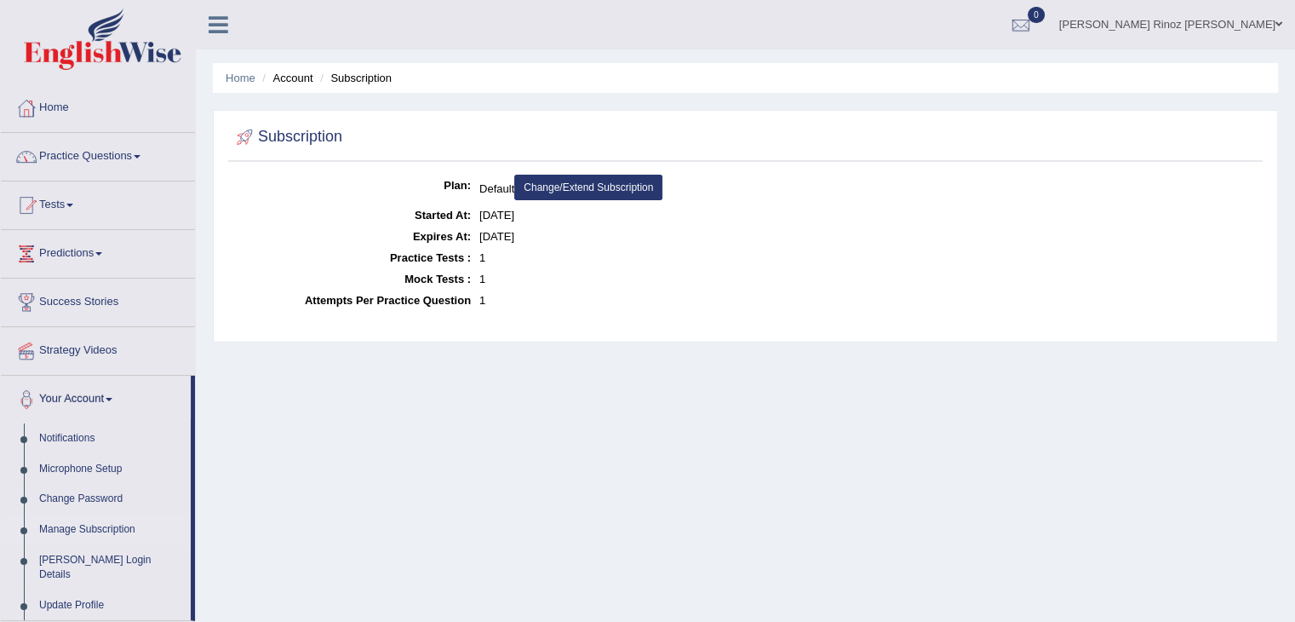
click at [72, 113] on link "Home" at bounding box center [98, 105] width 194 height 43
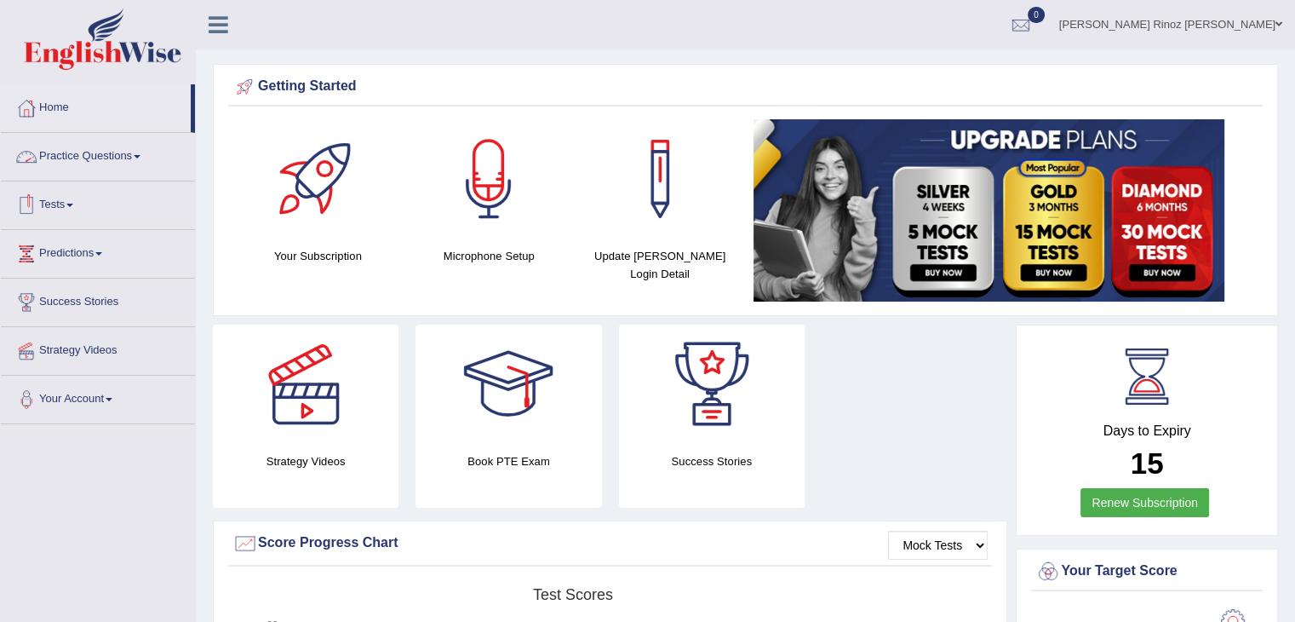
click at [133, 146] on link "Practice Questions" at bounding box center [98, 154] width 194 height 43
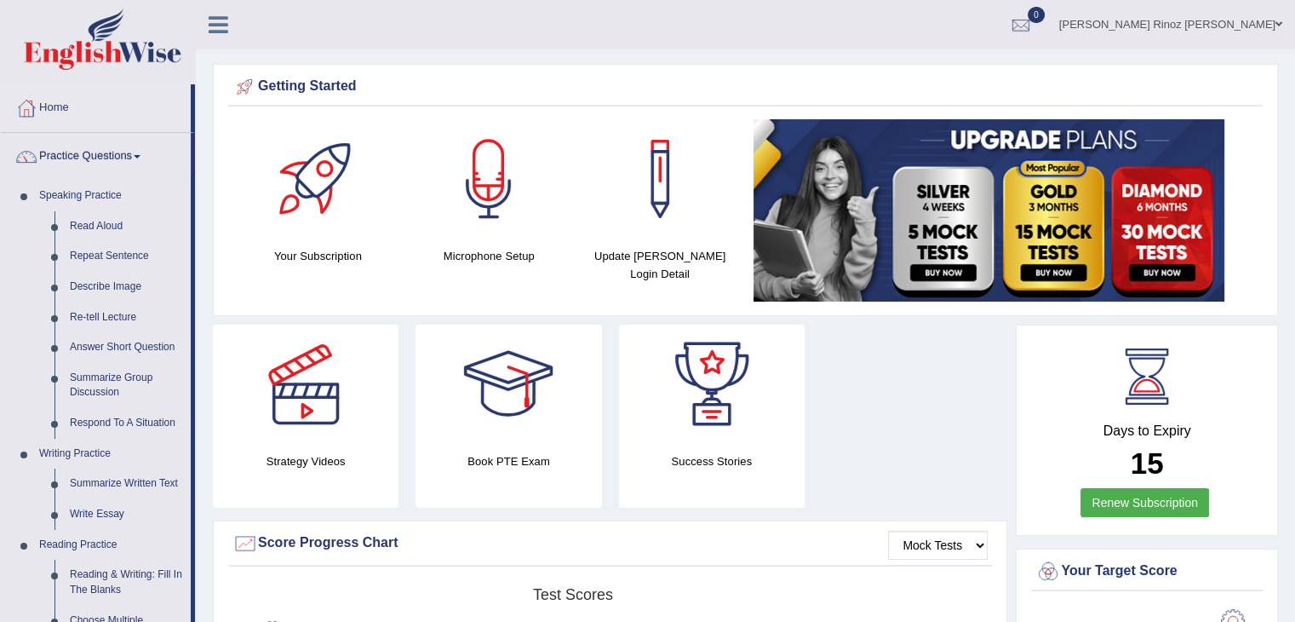
click at [133, 146] on link "Practice Questions" at bounding box center [96, 154] width 190 height 43
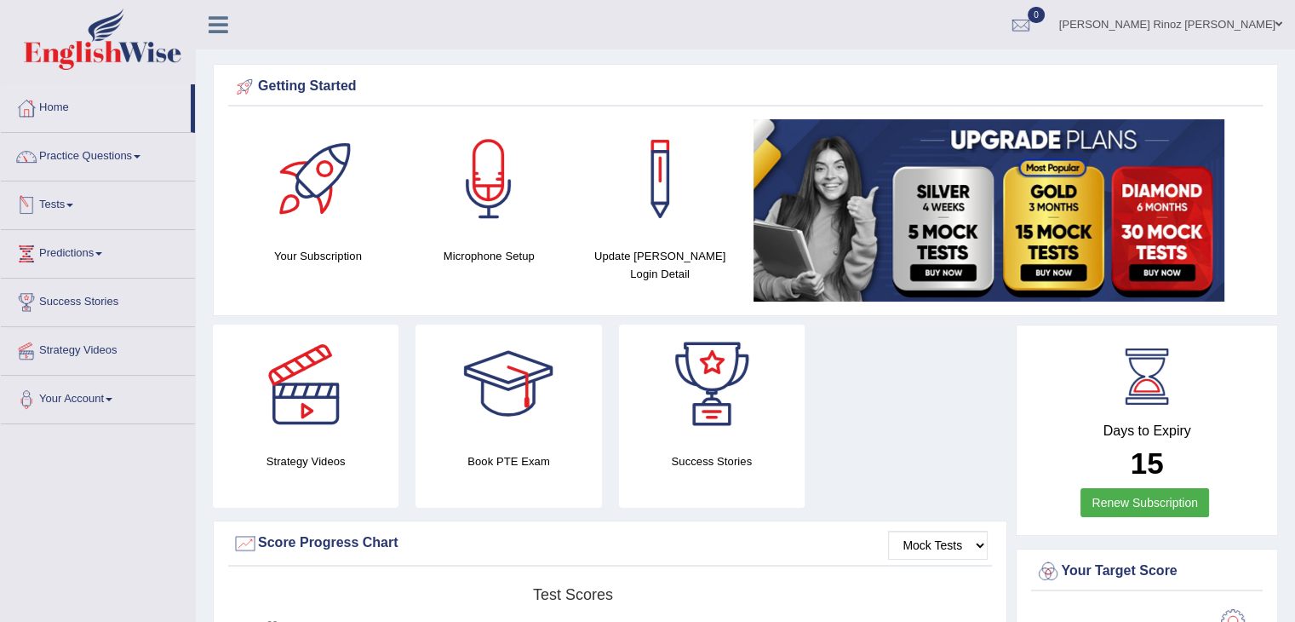
click at [75, 198] on link "Tests" at bounding box center [98, 202] width 194 height 43
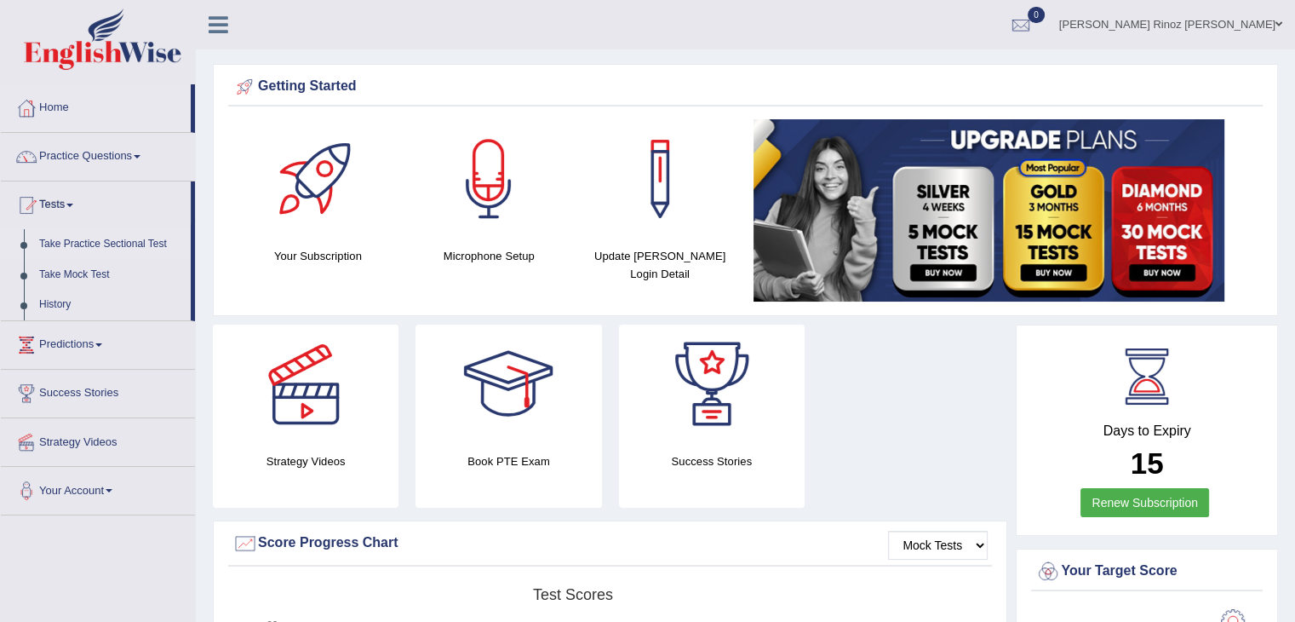
click at [69, 236] on link "Take Practice Sectional Test" at bounding box center [111, 244] width 159 height 31
